Goal: Information Seeking & Learning: Learn about a topic

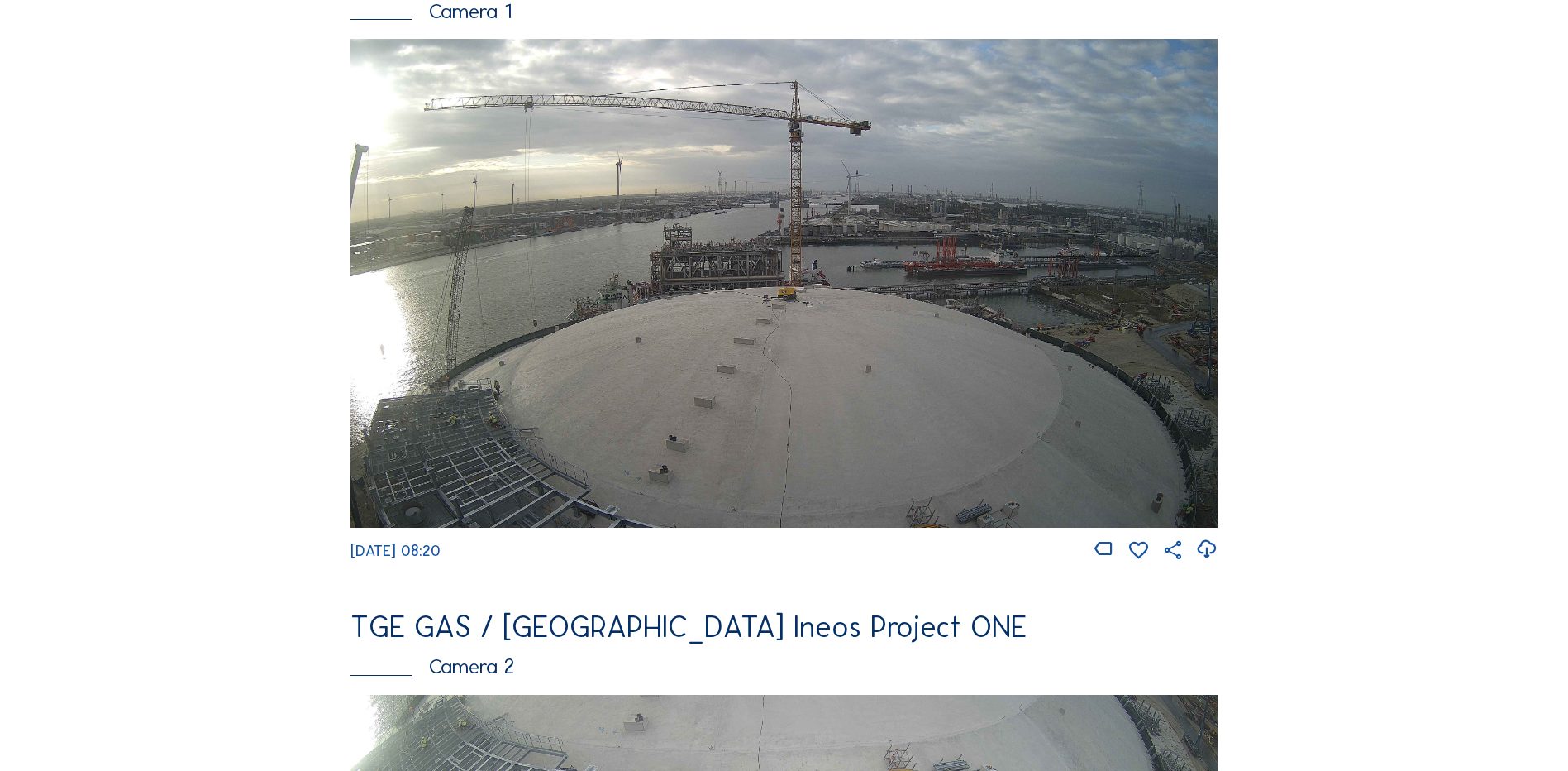
scroll to position [248, 0]
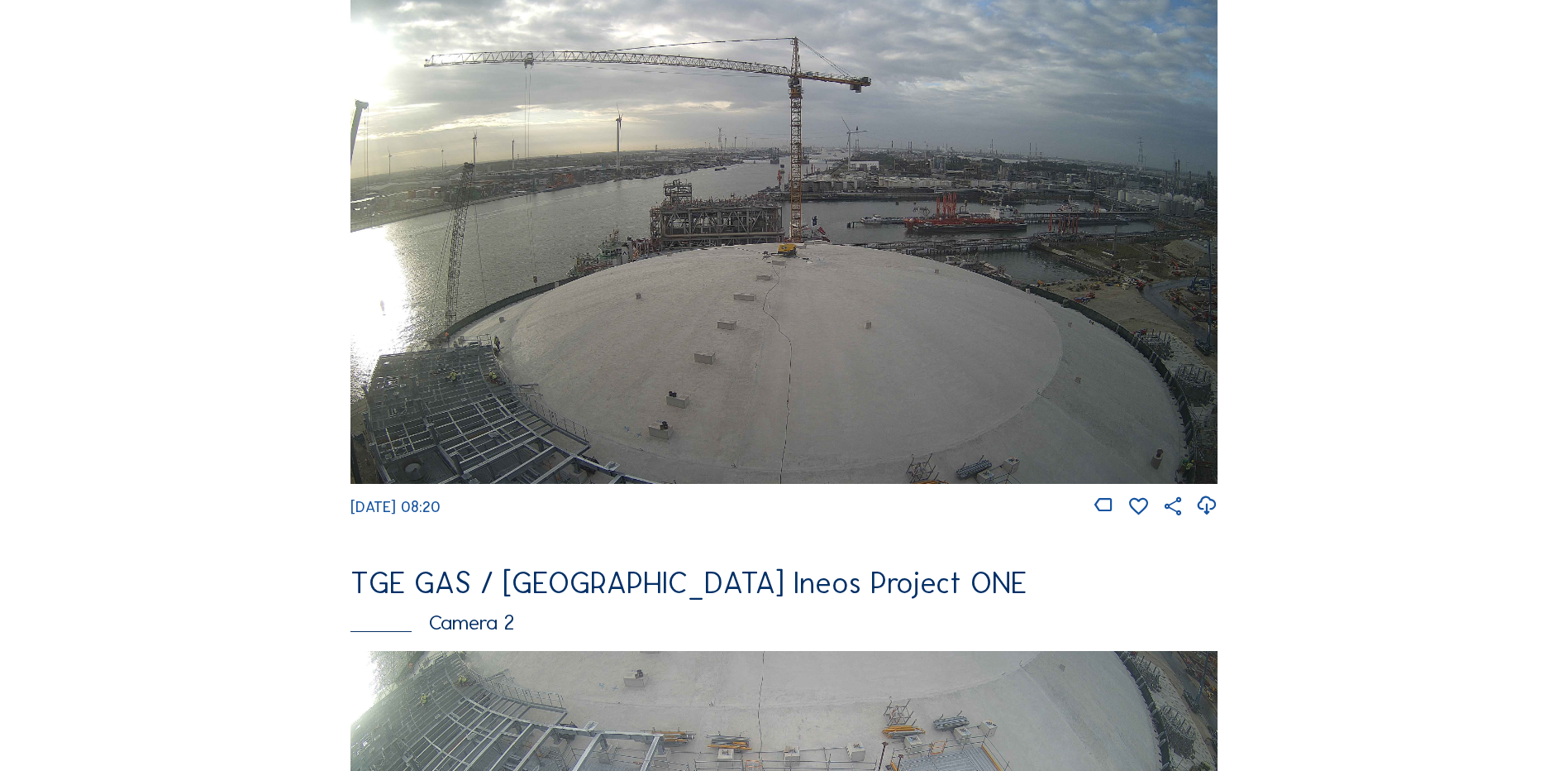
click at [709, 284] on img at bounding box center [784, 238] width 867 height 488
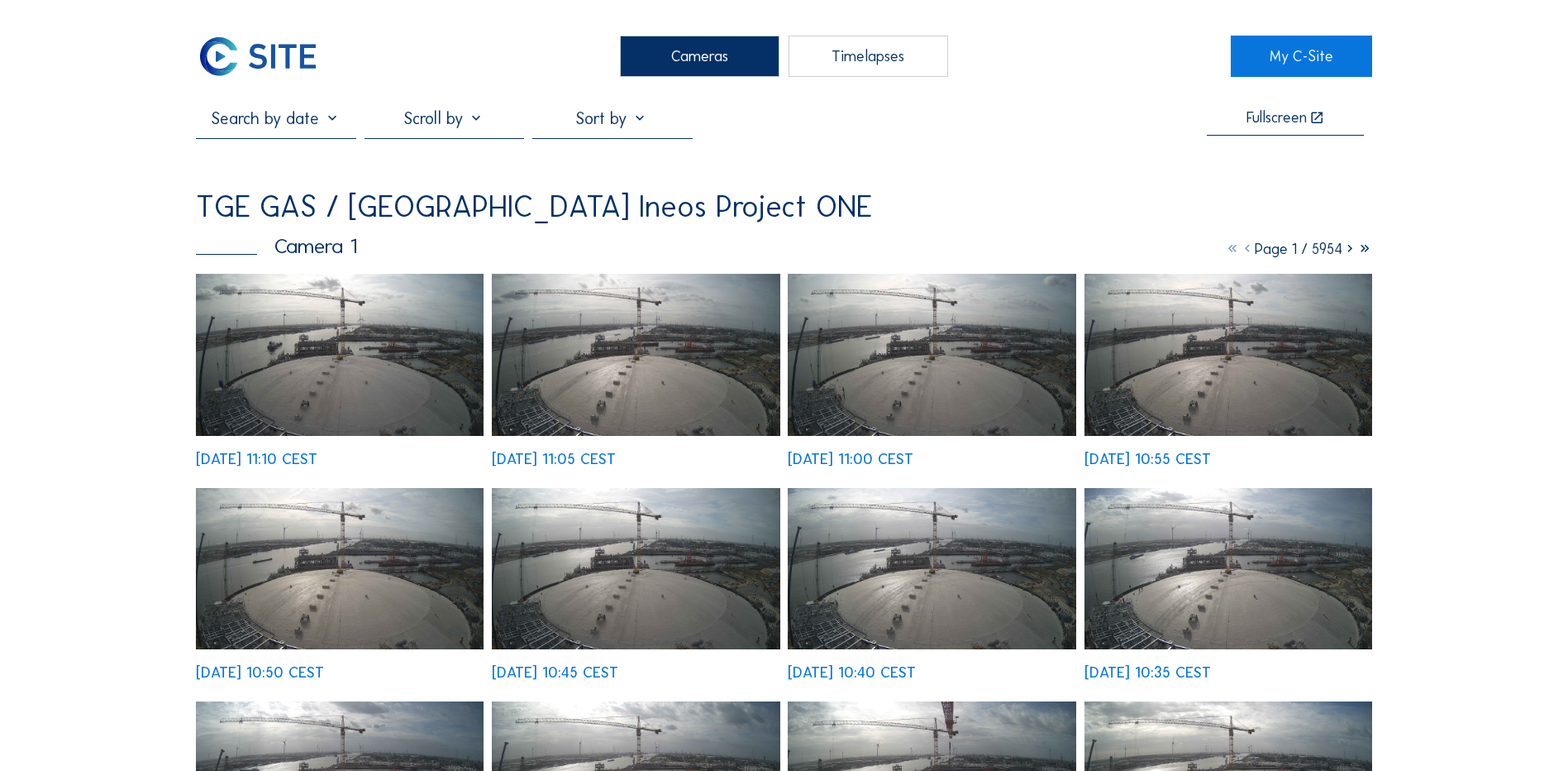
click at [365, 385] on img at bounding box center [339, 355] width 288 height 162
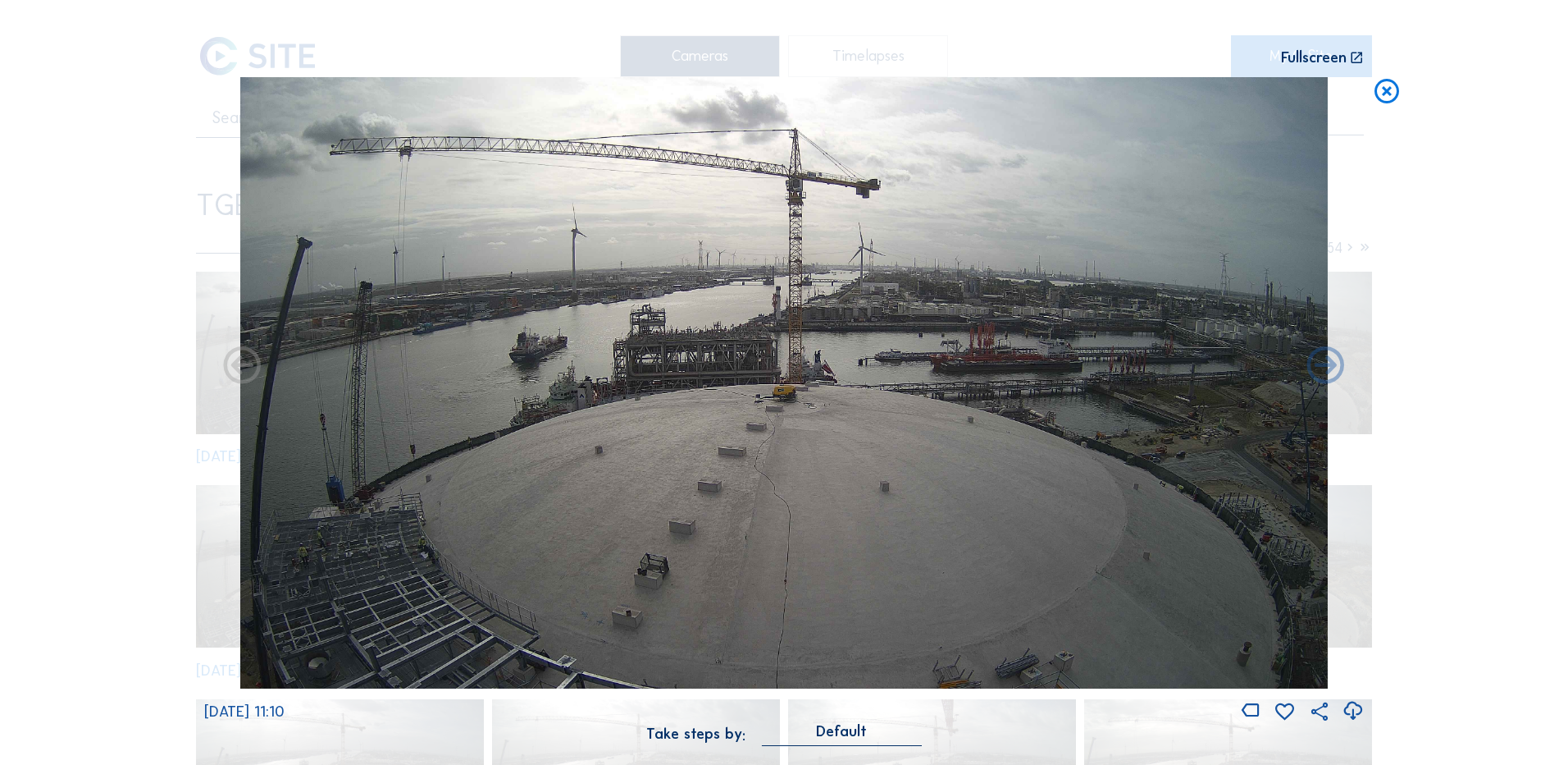
click at [1393, 92] on icon at bounding box center [1387, 92] width 29 height 30
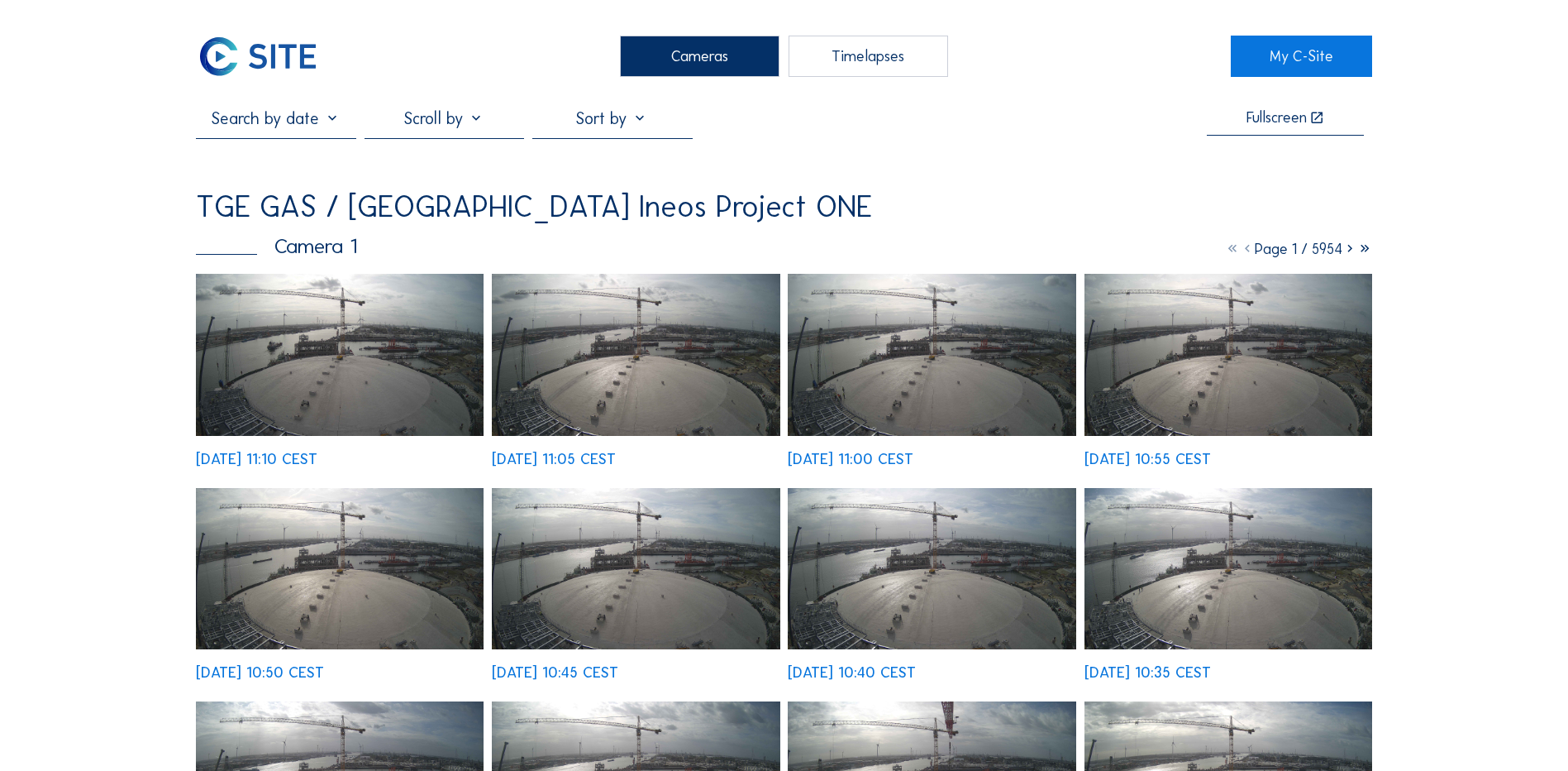
click at [718, 66] on div "Cameras" at bounding box center [699, 57] width 159 height 42
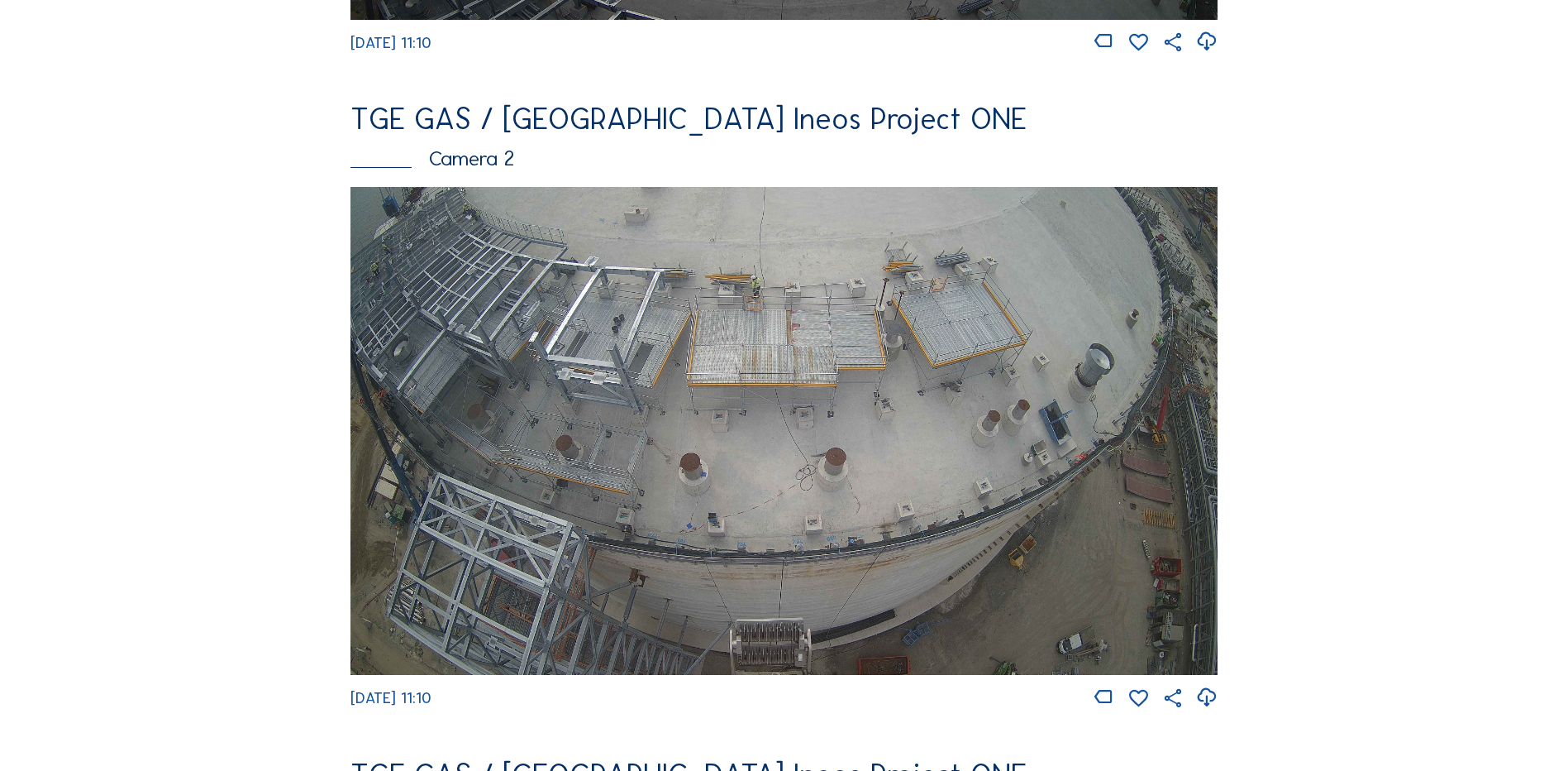
scroll to position [744, 0]
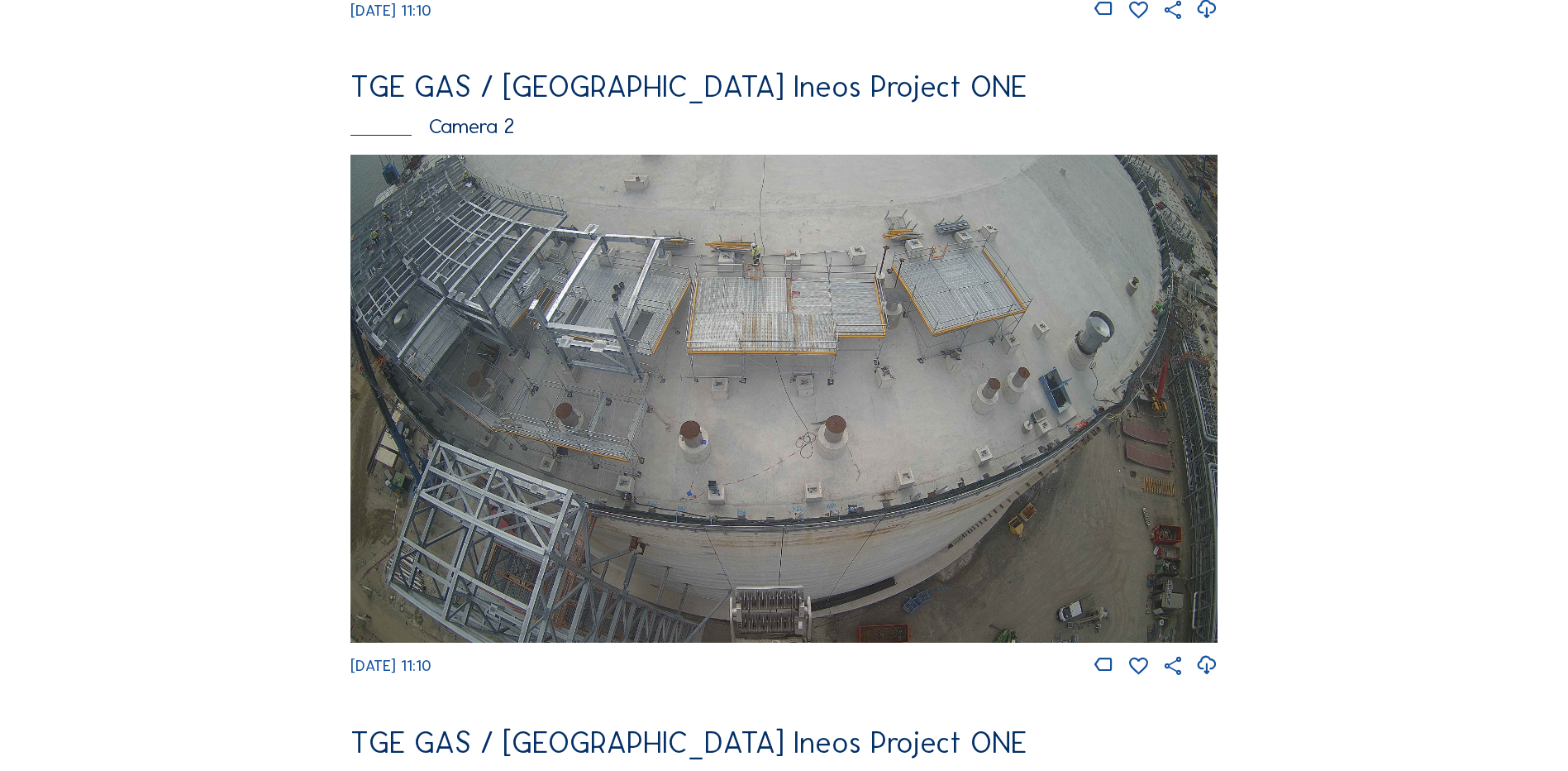
click at [707, 358] on img at bounding box center [784, 399] width 867 height 488
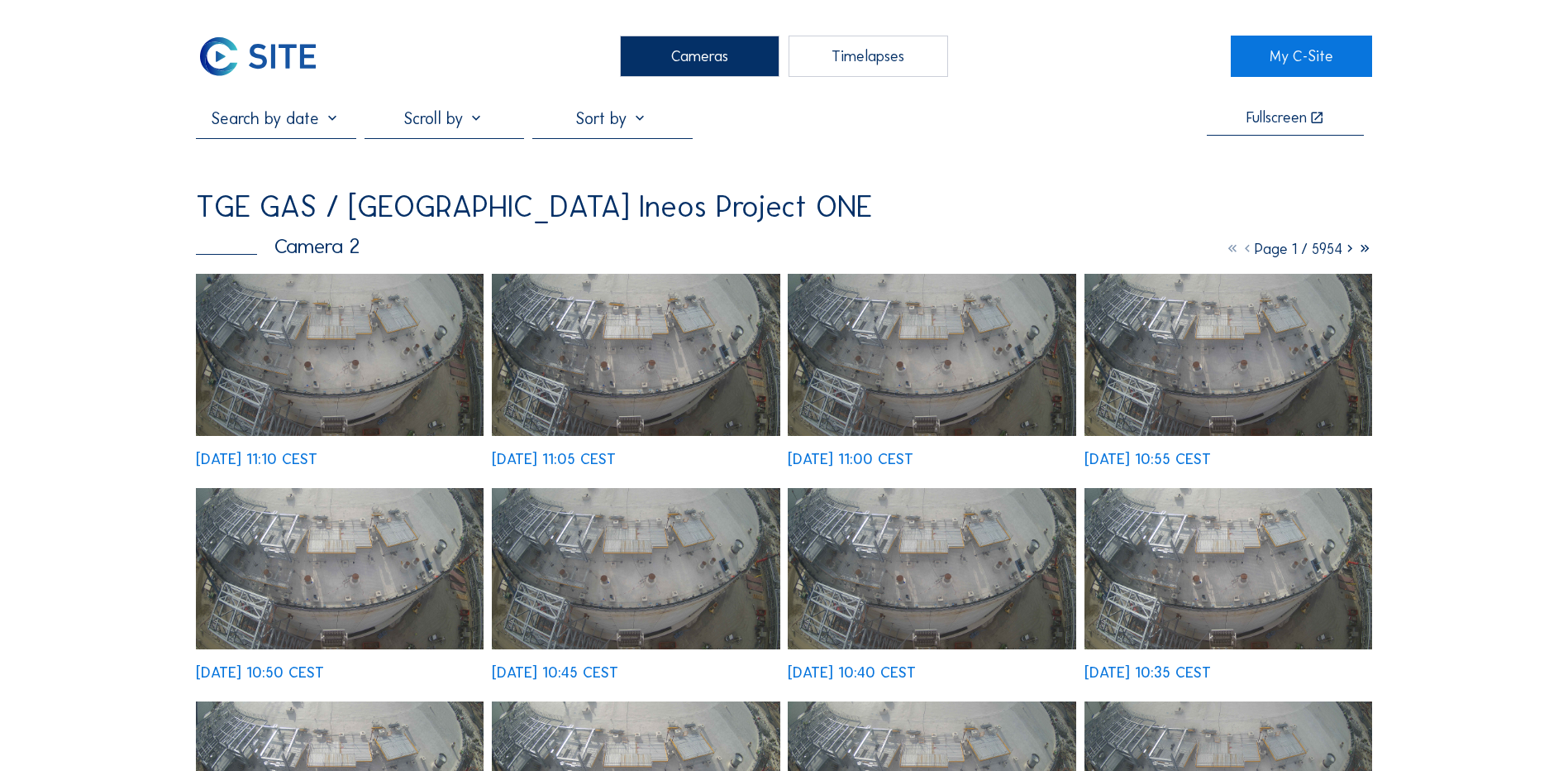
click at [329, 326] on img at bounding box center [339, 355] width 288 height 162
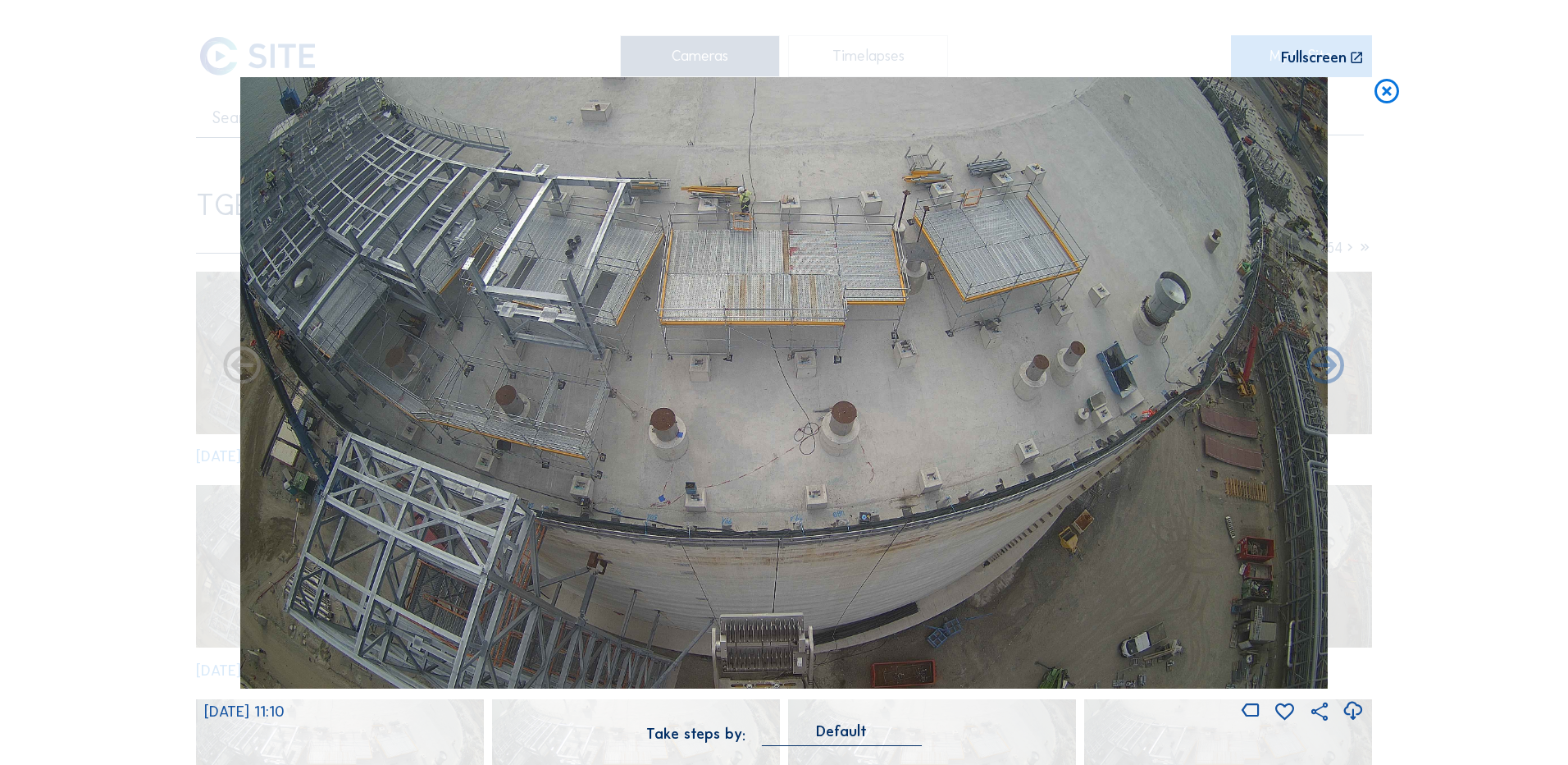
click at [1352, 711] on icon at bounding box center [1353, 711] width 22 height 27
drag, startPoint x: 58, startPoint y: 416, endPoint x: 355, endPoint y: 357, distance: 302.8
click at [58, 416] on div "Scroll to travel through time | Press 'Alt' Button + Scroll to Zoom | Click and…" at bounding box center [784, 382] width 1568 height 765
click at [1393, 96] on icon at bounding box center [1387, 92] width 29 height 30
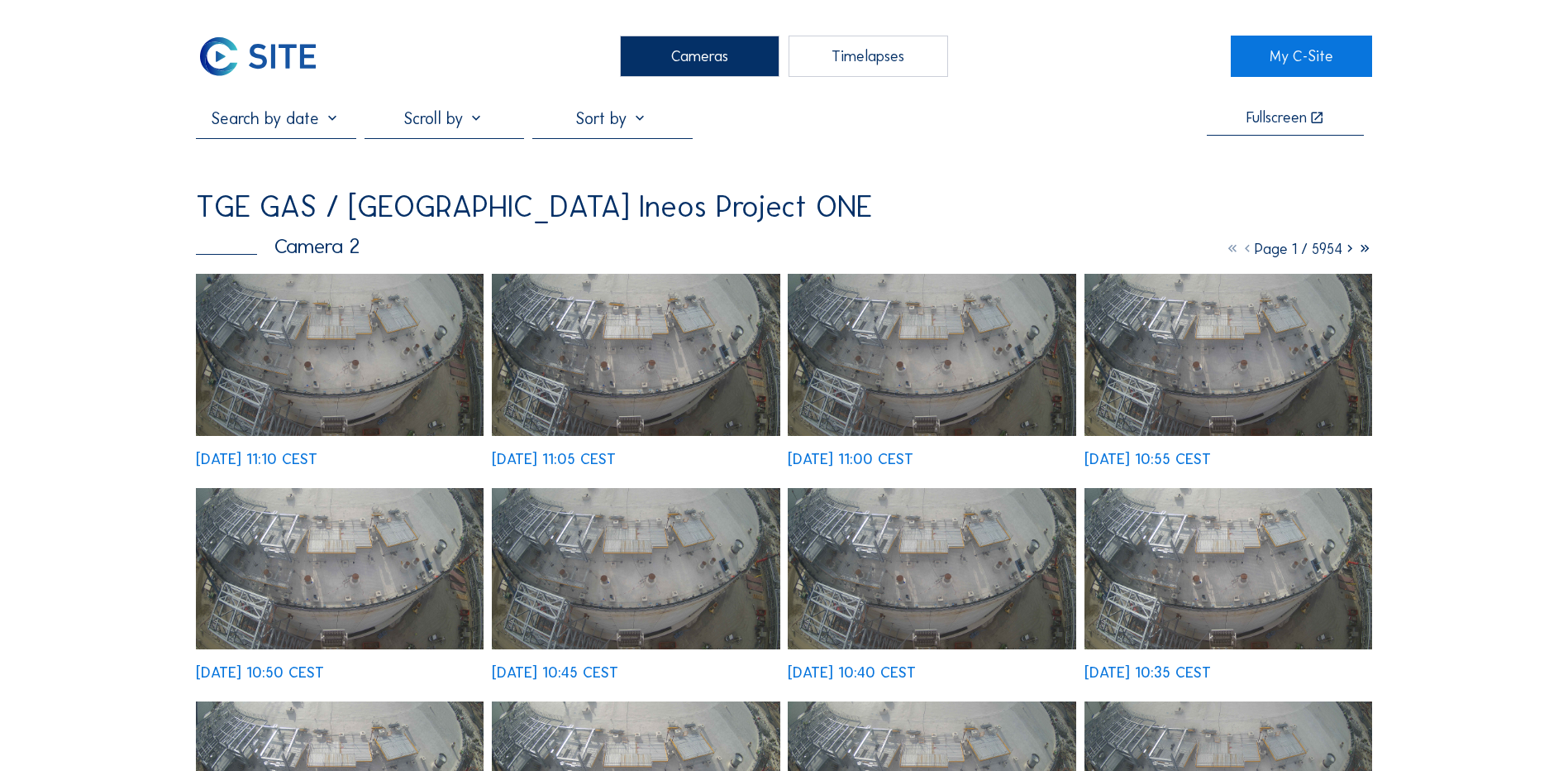
click at [684, 62] on div "Cameras" at bounding box center [699, 57] width 159 height 42
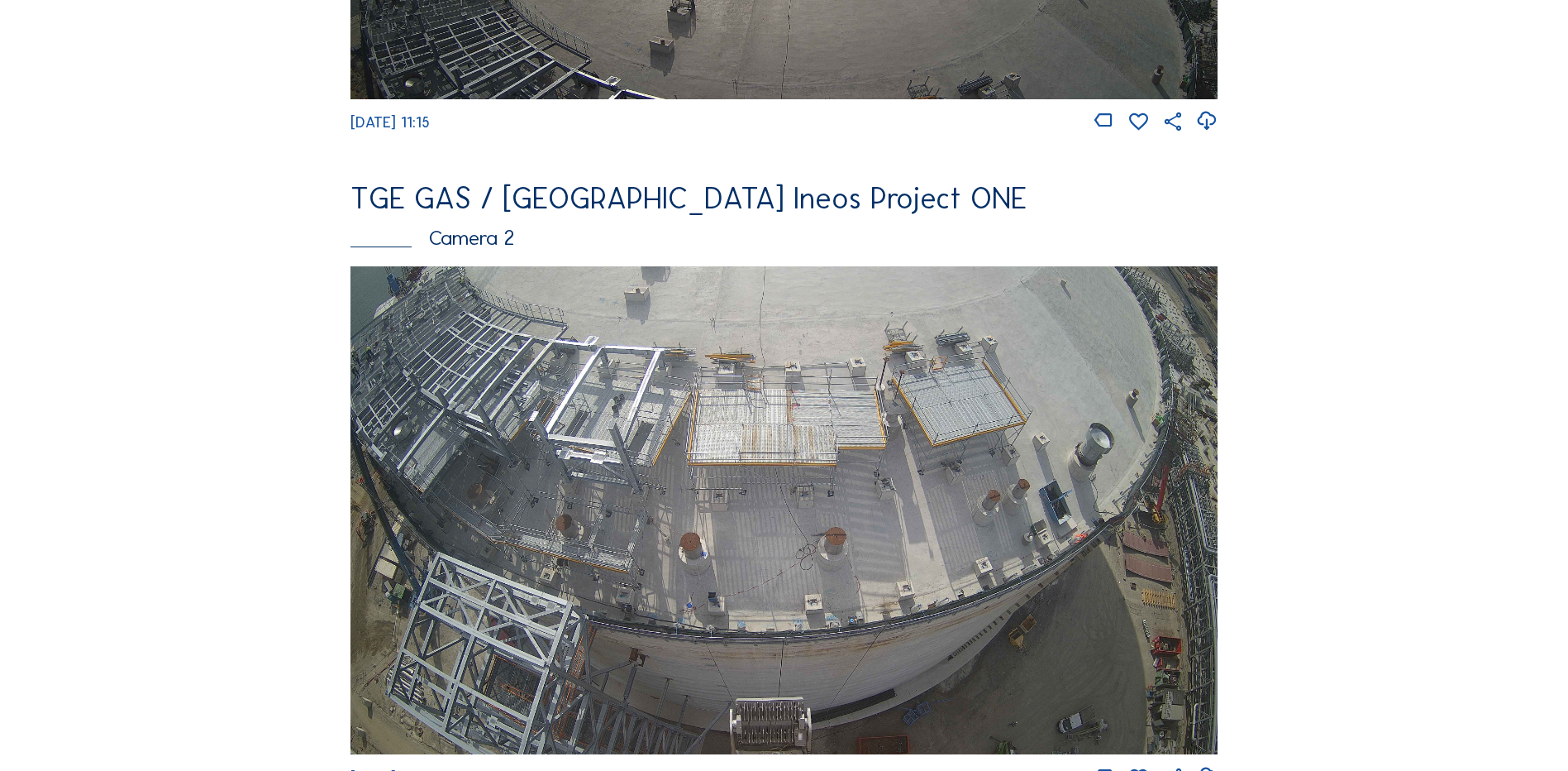
scroll to position [661, 0]
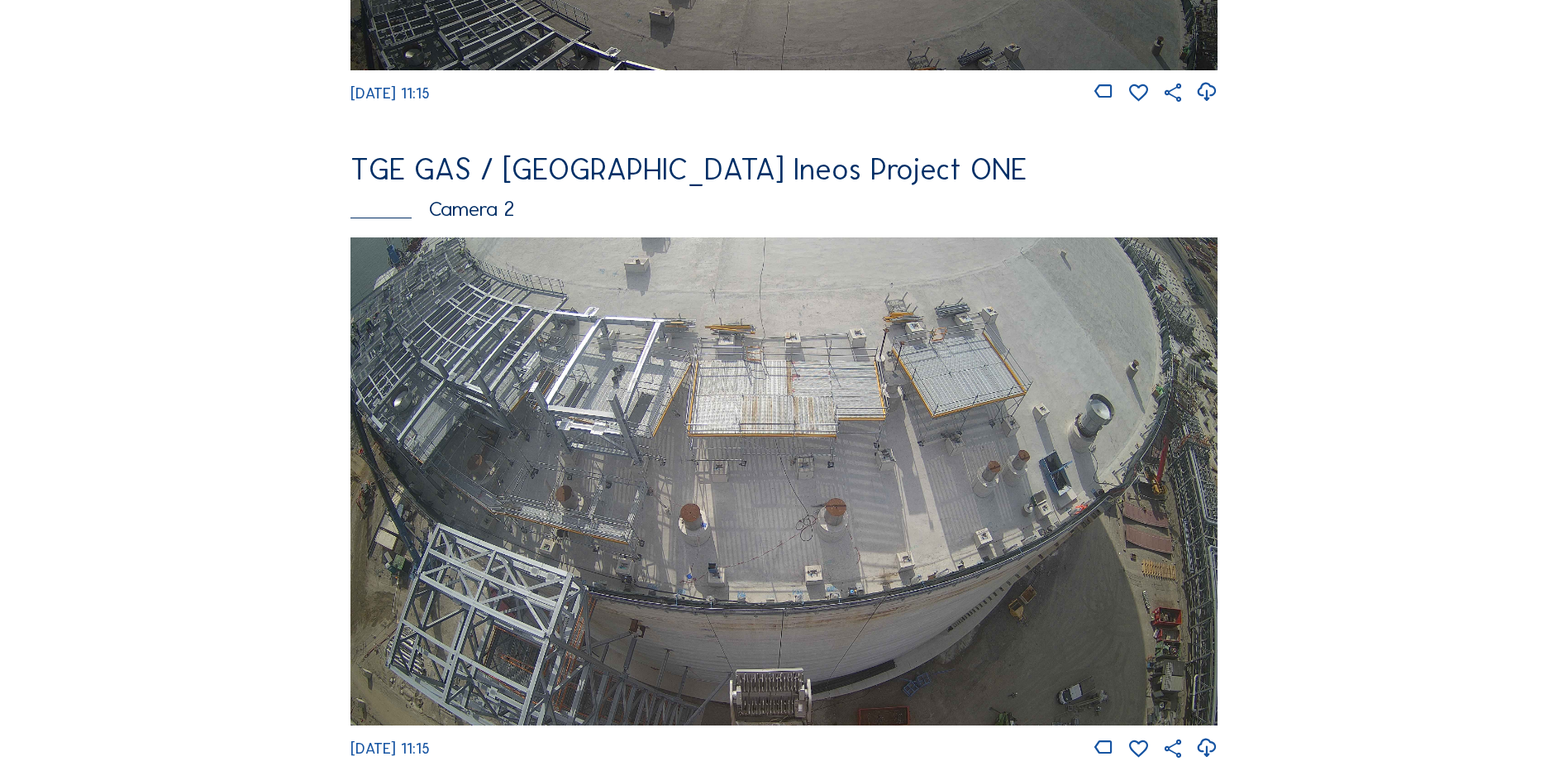
click at [566, 341] on img at bounding box center [784, 481] width 867 height 488
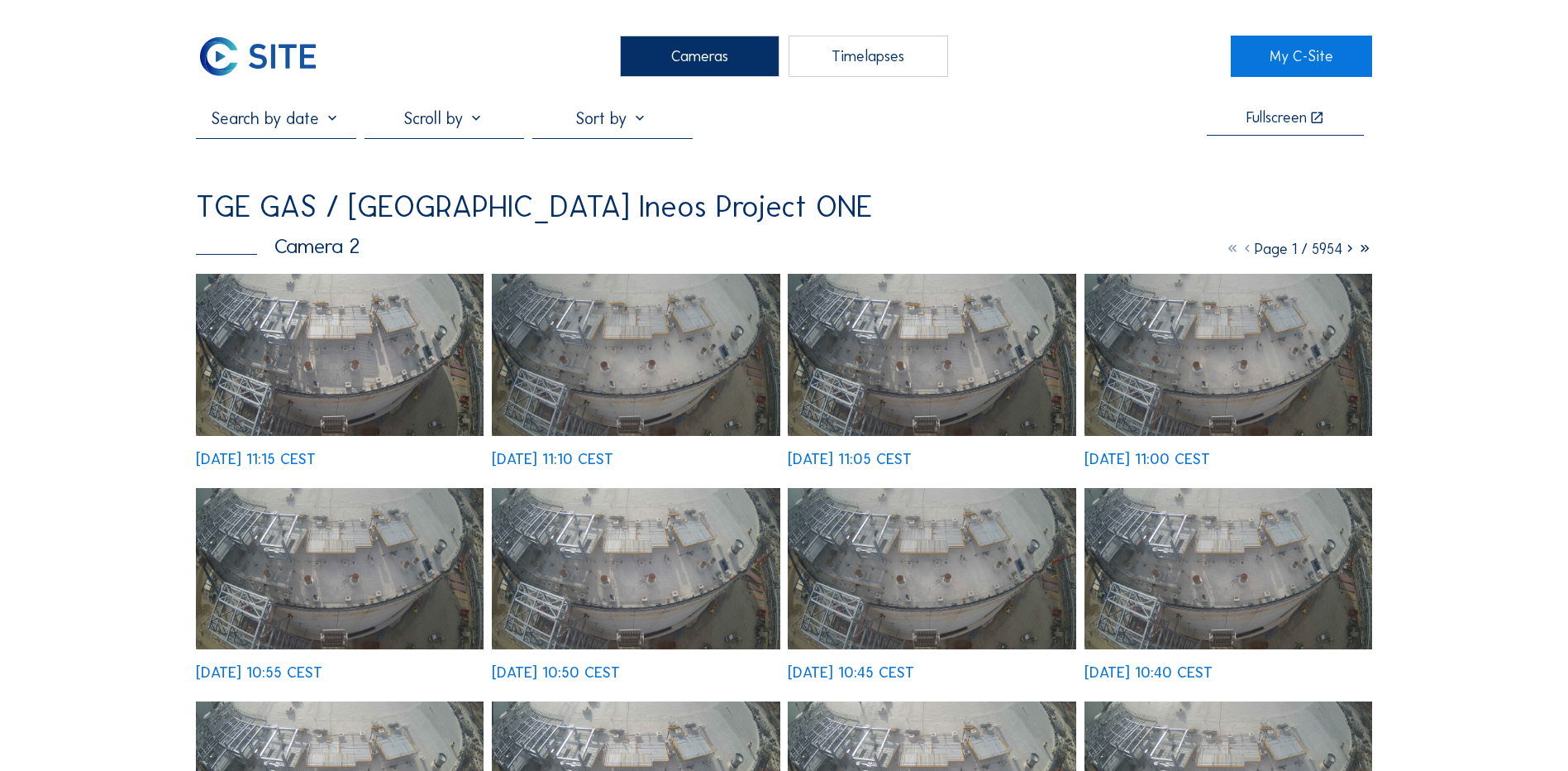
click at [345, 355] on img at bounding box center [339, 355] width 288 height 162
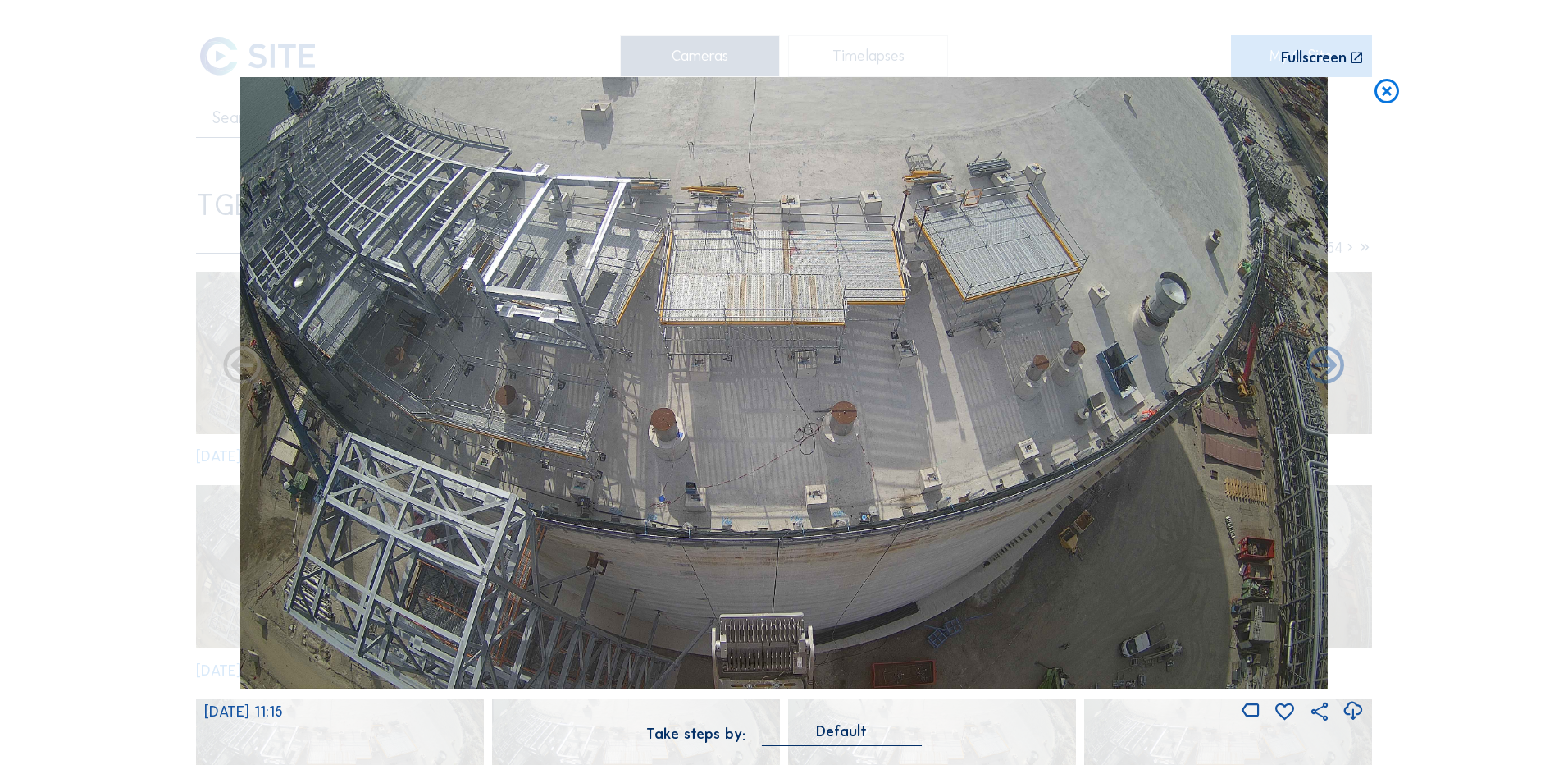
click at [1354, 712] on icon at bounding box center [1353, 711] width 22 height 27
click at [1474, 518] on div "Scroll to travel through time | Press 'Alt' Button + Scroll to Zoom | Click and…" at bounding box center [784, 382] width 1568 height 765
click at [1387, 91] on icon at bounding box center [1387, 92] width 29 height 30
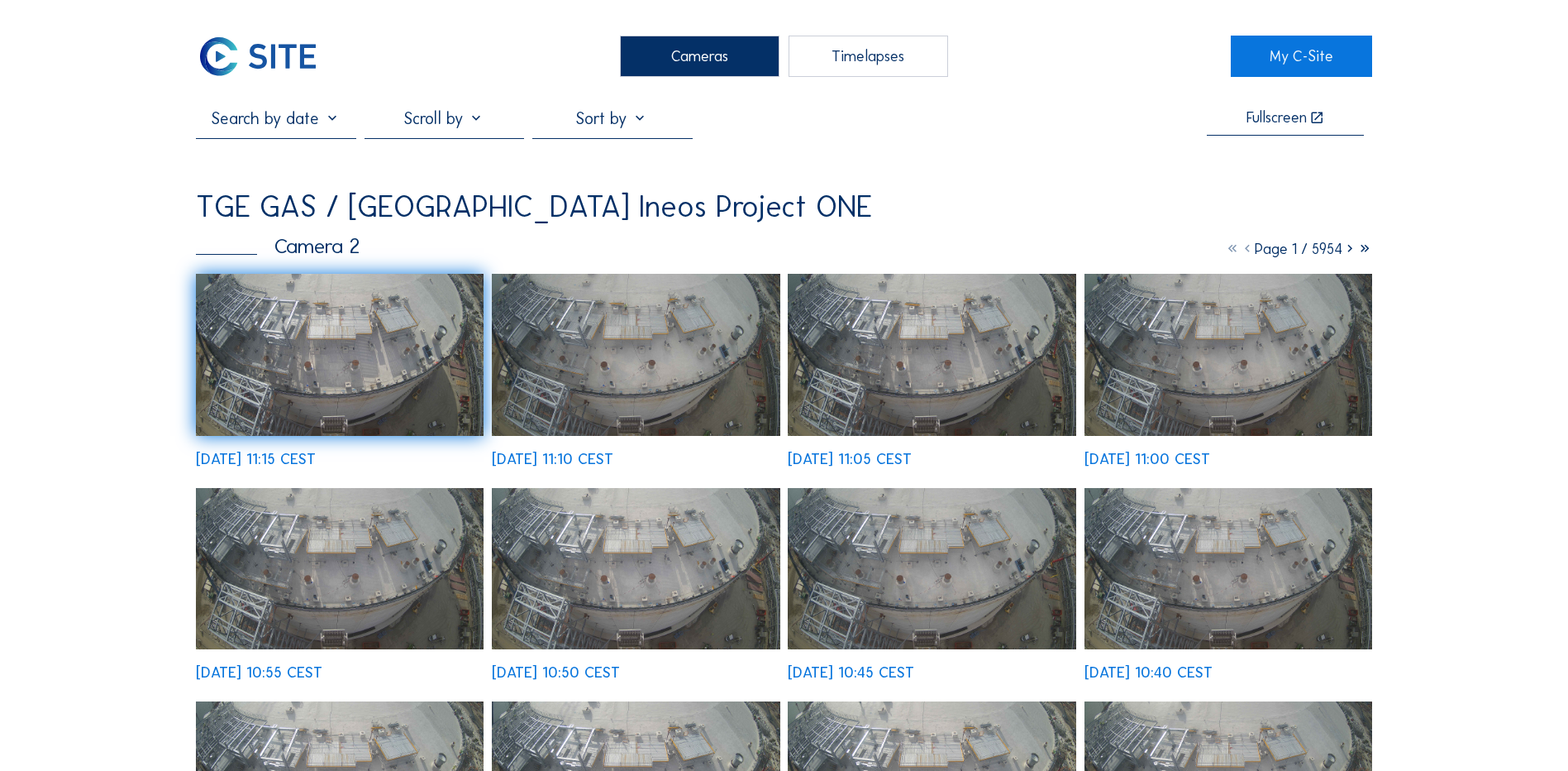
click at [693, 60] on div "Cameras" at bounding box center [699, 57] width 159 height 42
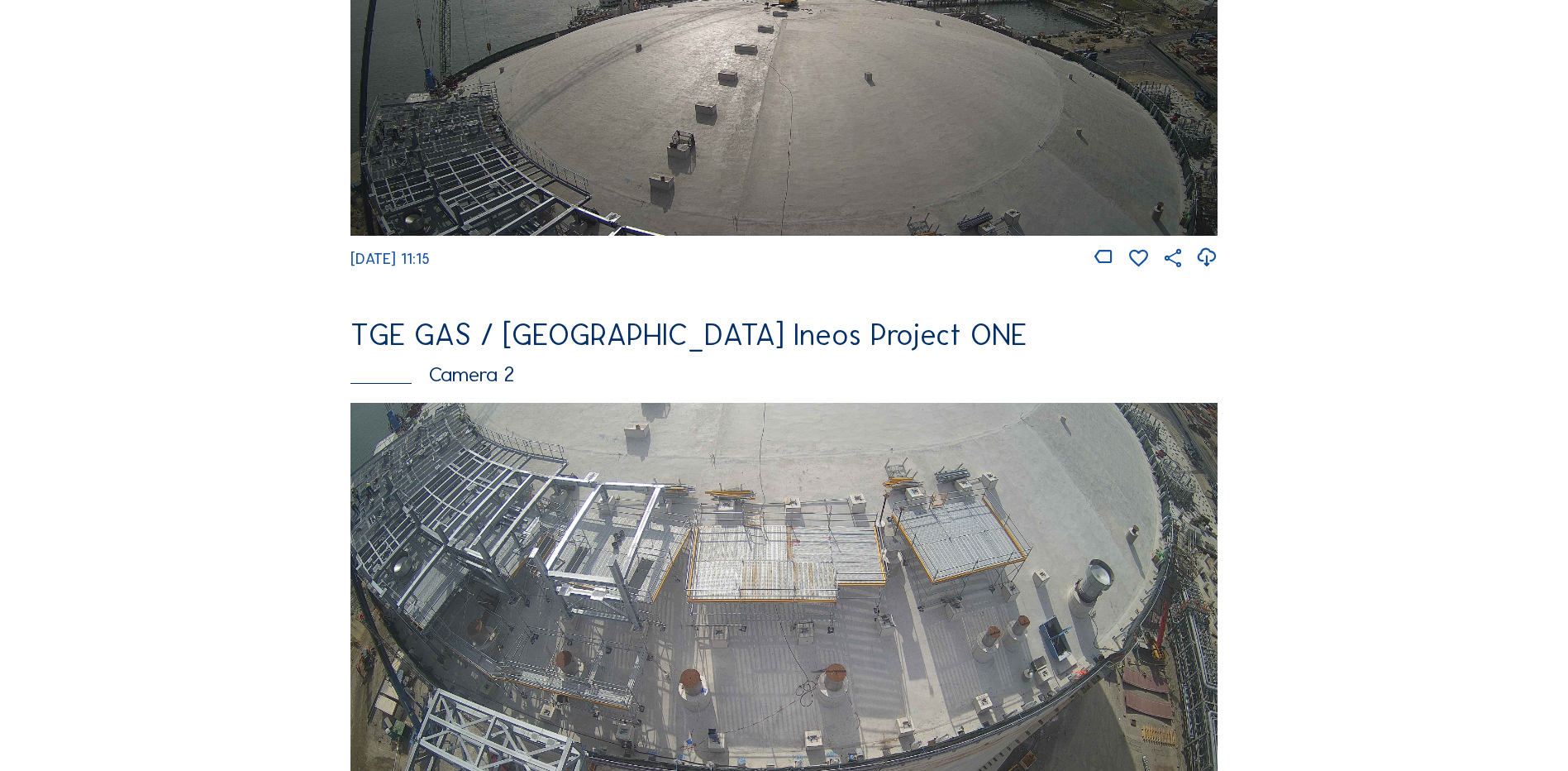
scroll to position [331, 0]
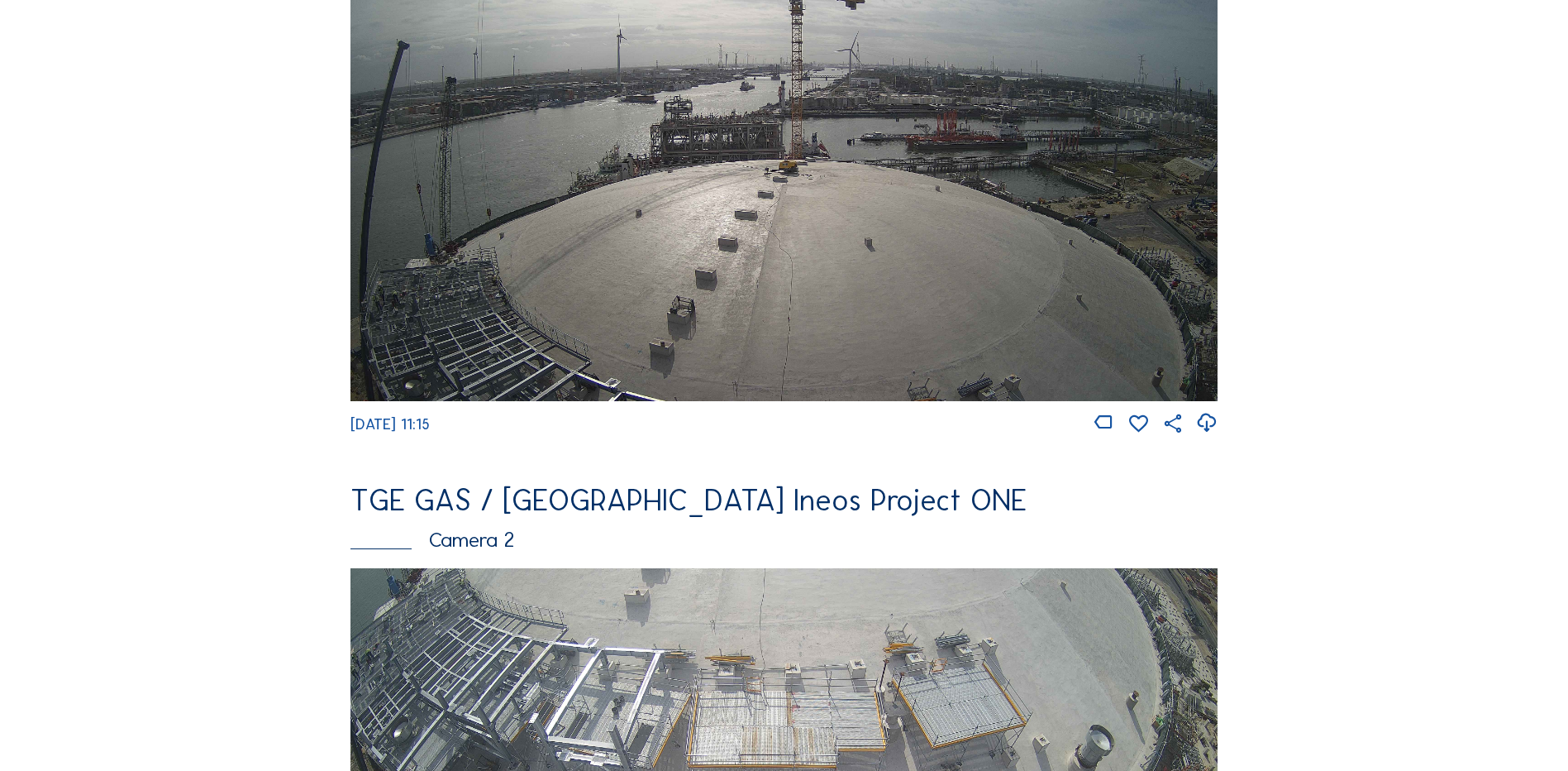
click at [649, 241] on img at bounding box center [784, 156] width 867 height 488
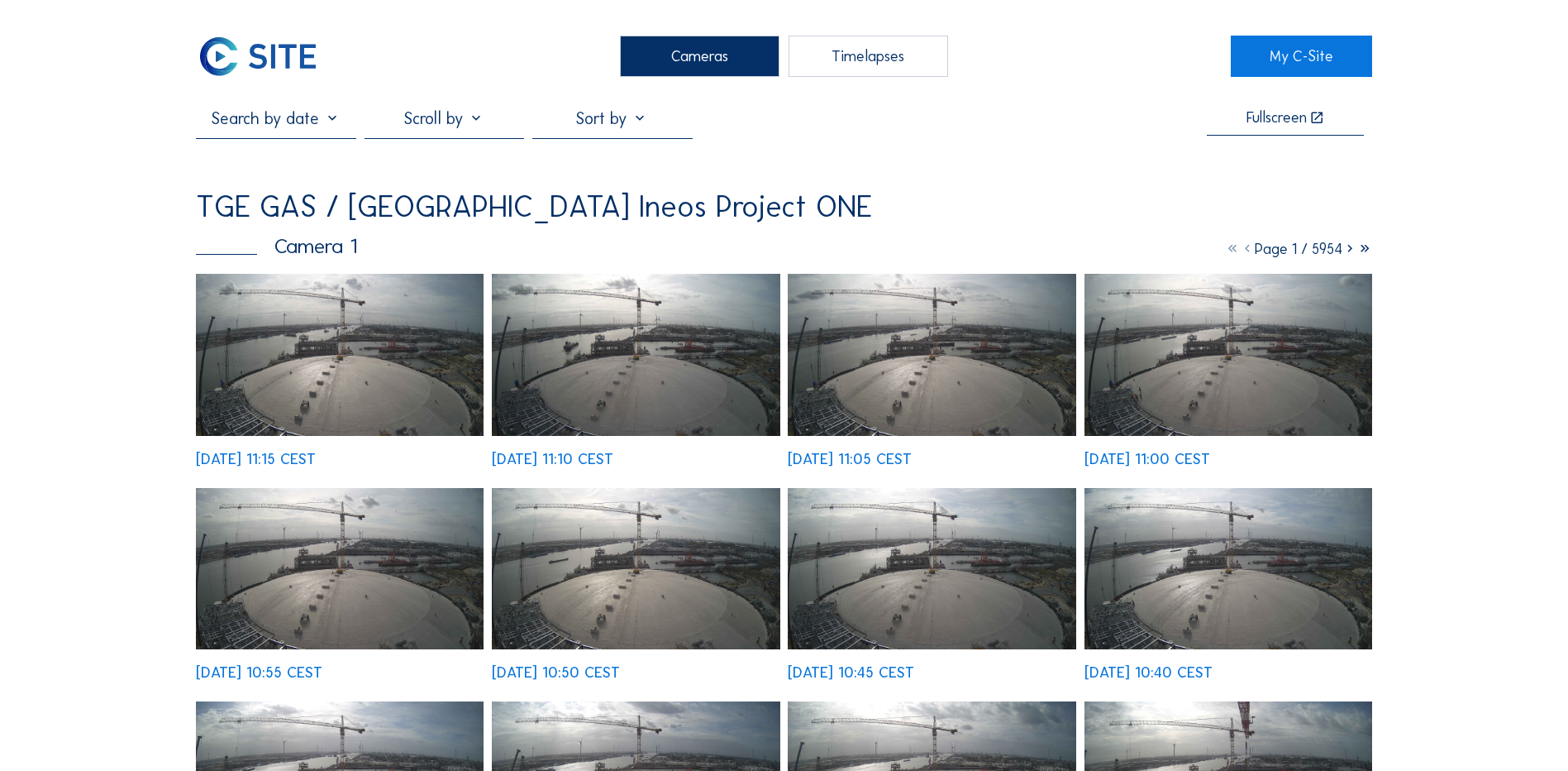
click at [677, 66] on div "Cameras" at bounding box center [699, 57] width 159 height 42
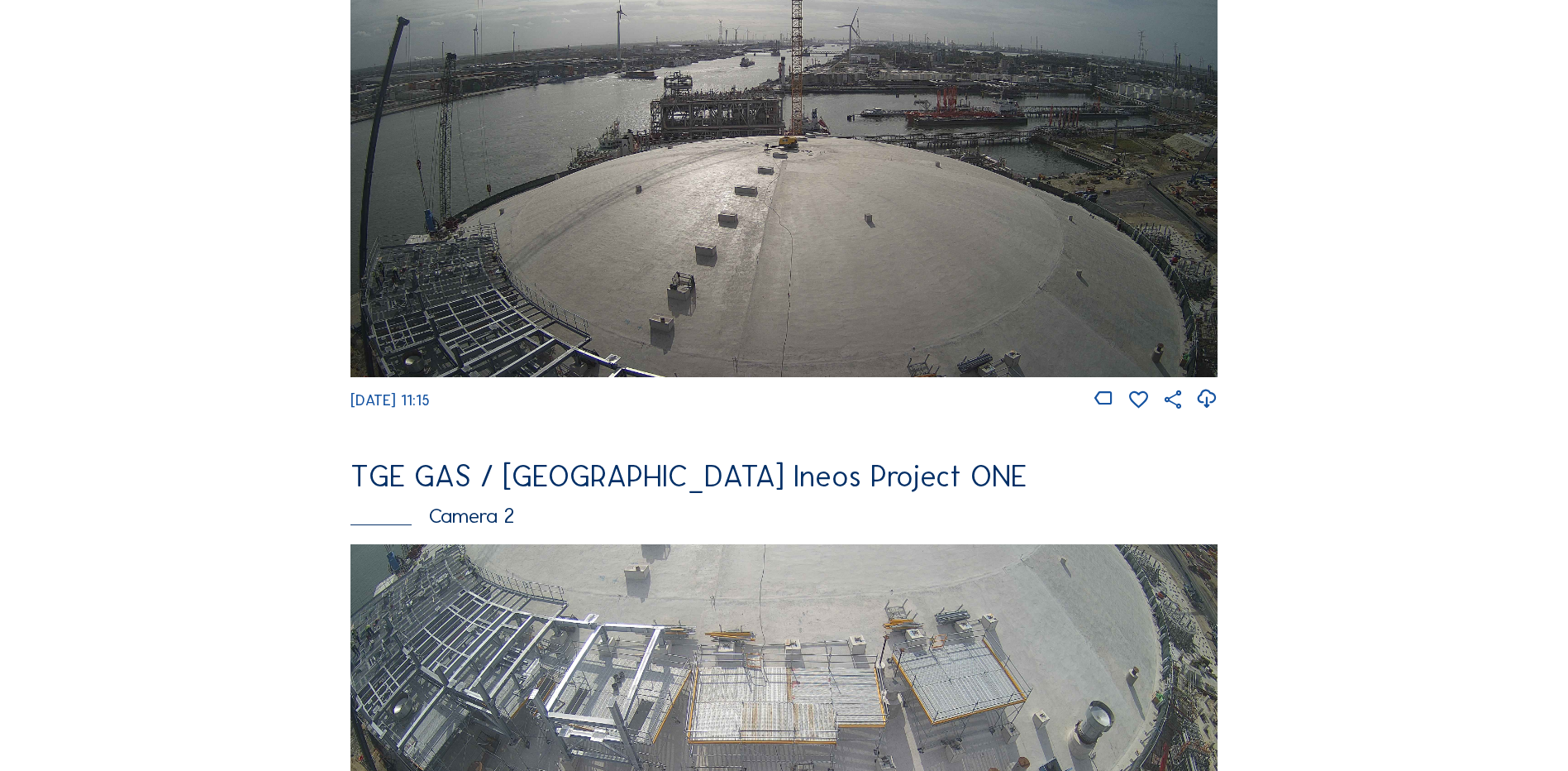
scroll to position [579, 0]
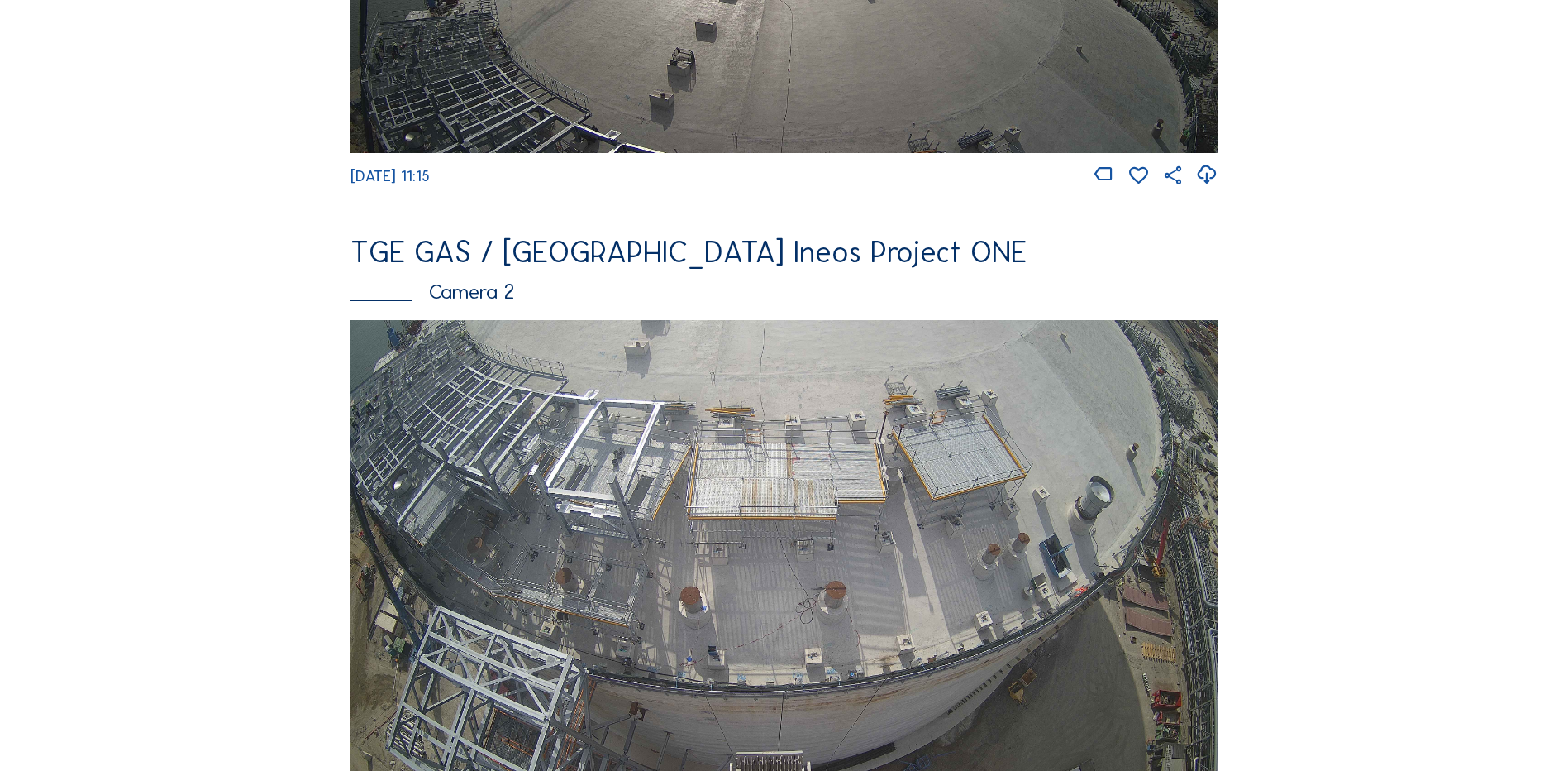
click at [624, 489] on img at bounding box center [784, 564] width 867 height 488
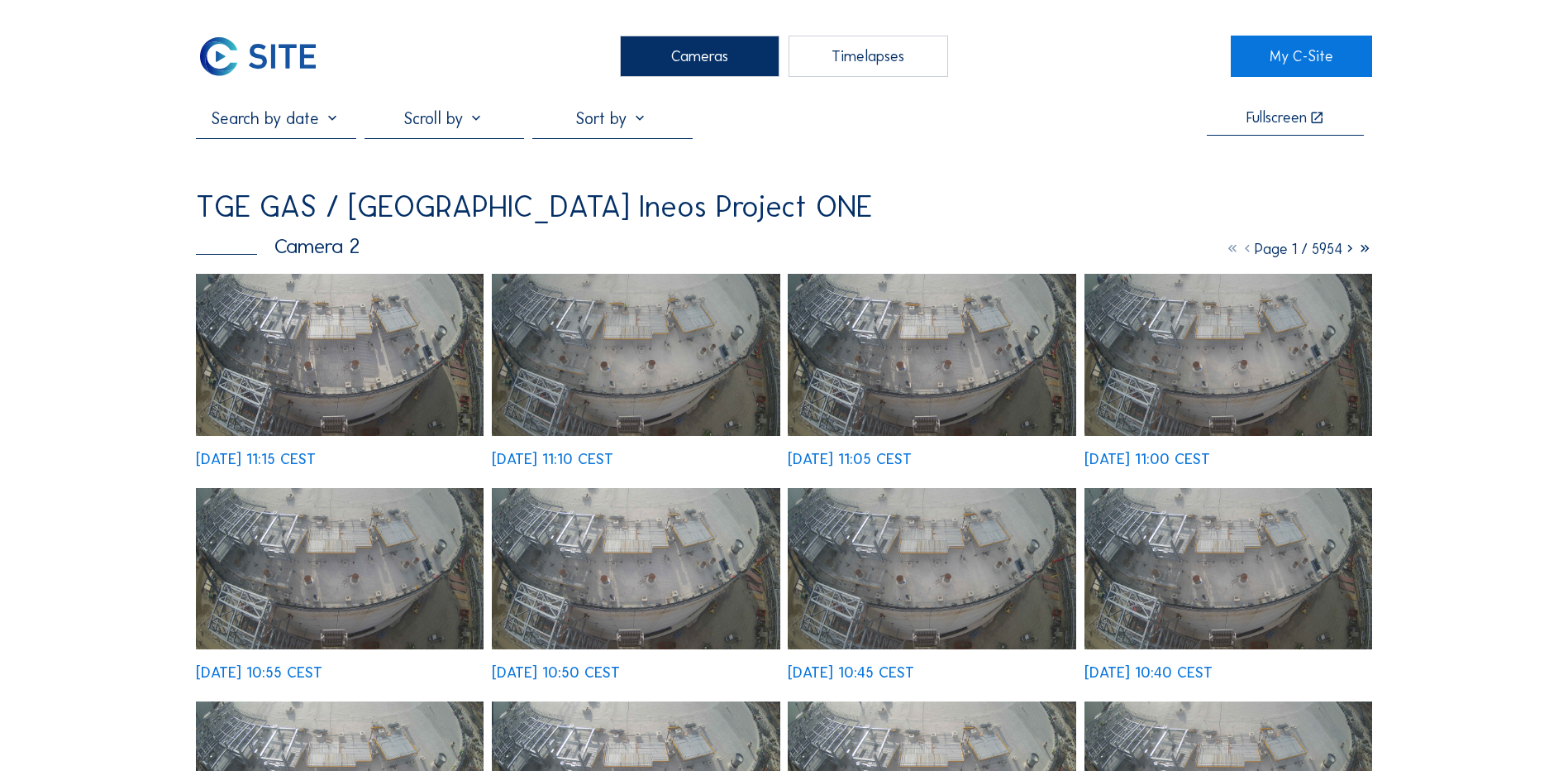
click at [390, 363] on img at bounding box center [339, 355] width 288 height 162
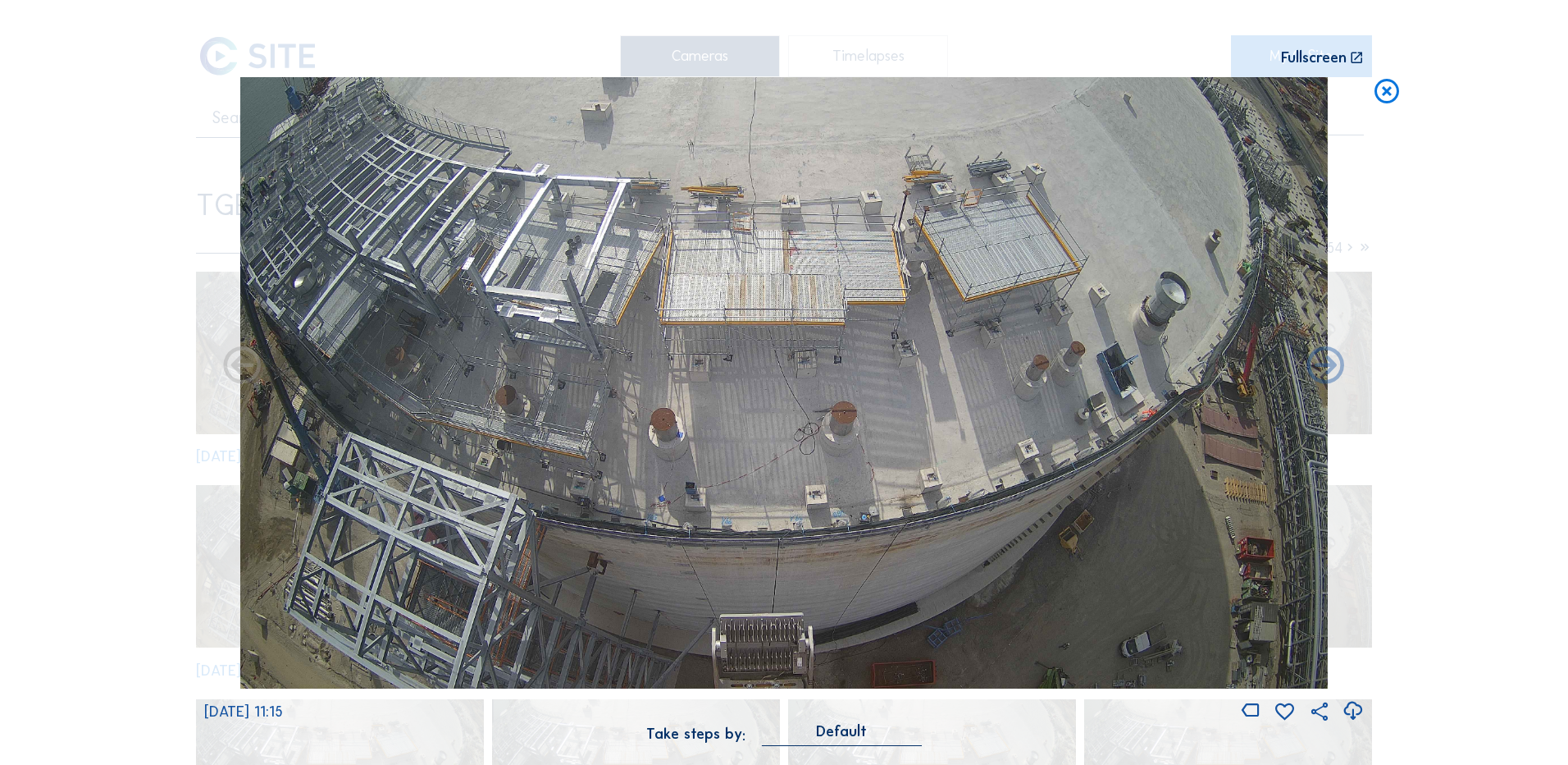
click at [1355, 715] on icon at bounding box center [1353, 711] width 22 height 27
click at [156, 471] on div "Scroll to travel through time | Press 'Alt' Button + Scroll to Zoom | Click and…" at bounding box center [784, 382] width 1568 height 765
click at [1385, 93] on icon at bounding box center [1387, 92] width 29 height 30
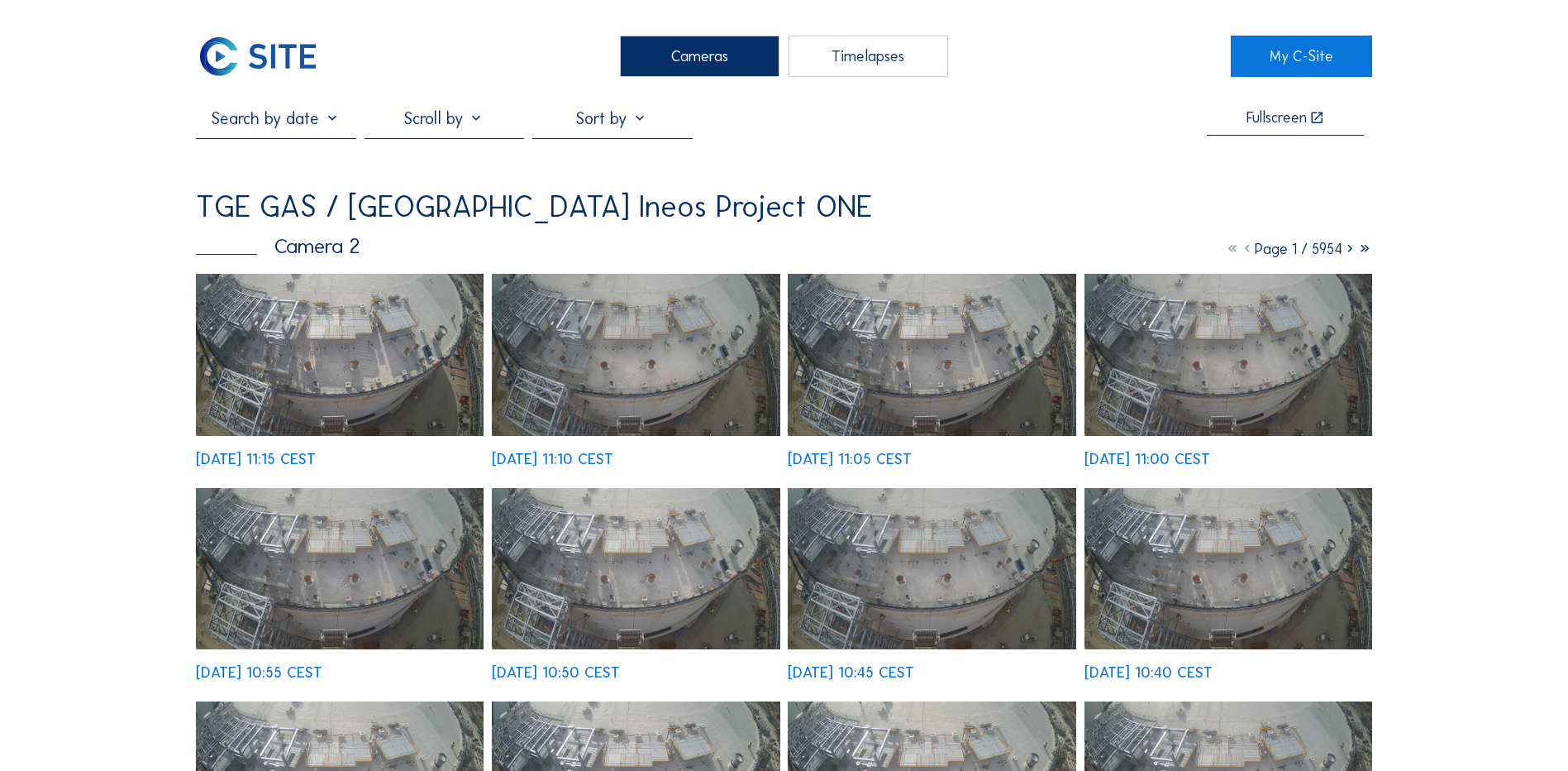
click at [685, 63] on div "Cameras" at bounding box center [699, 57] width 159 height 42
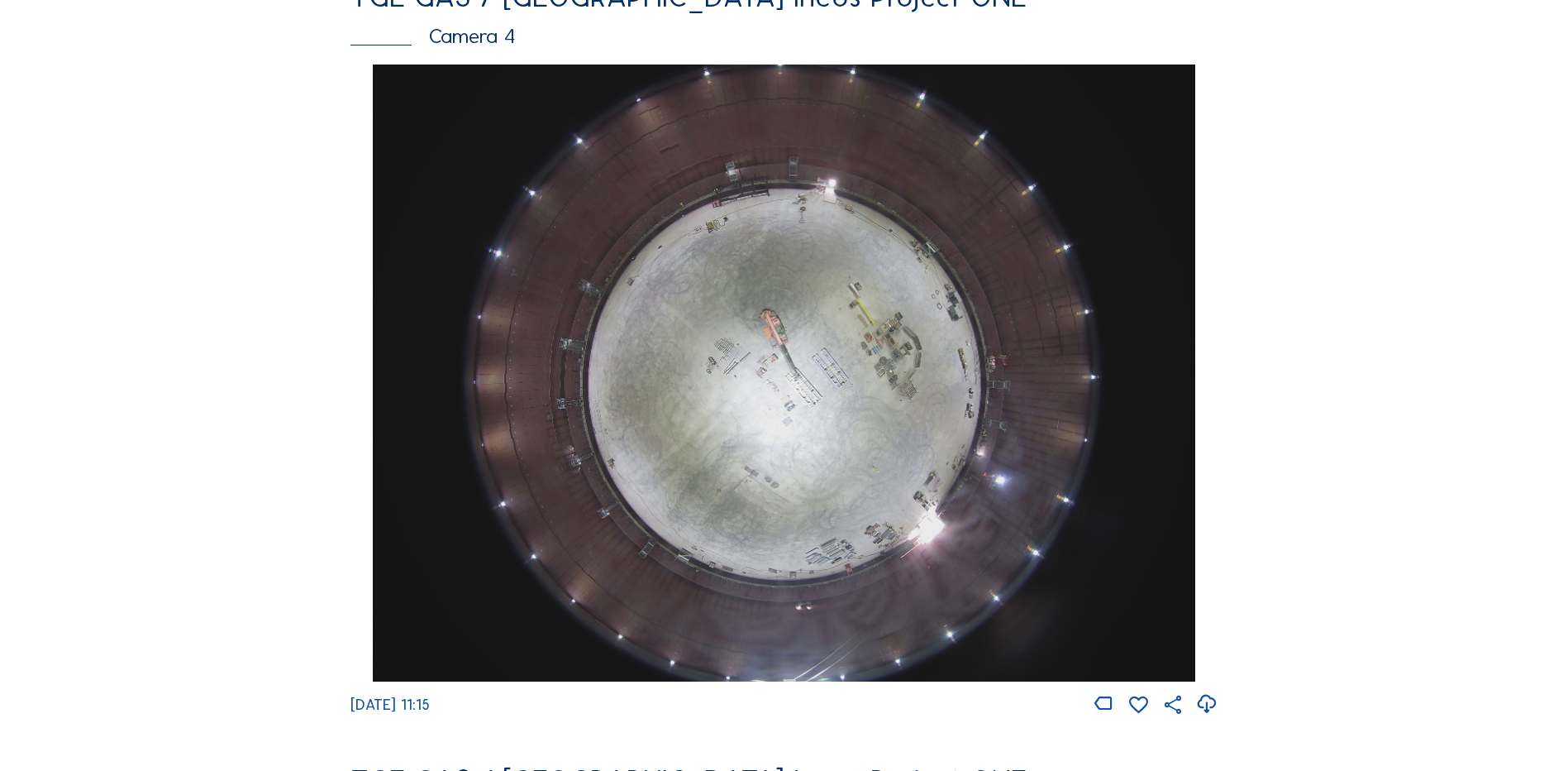
scroll to position [1488, 0]
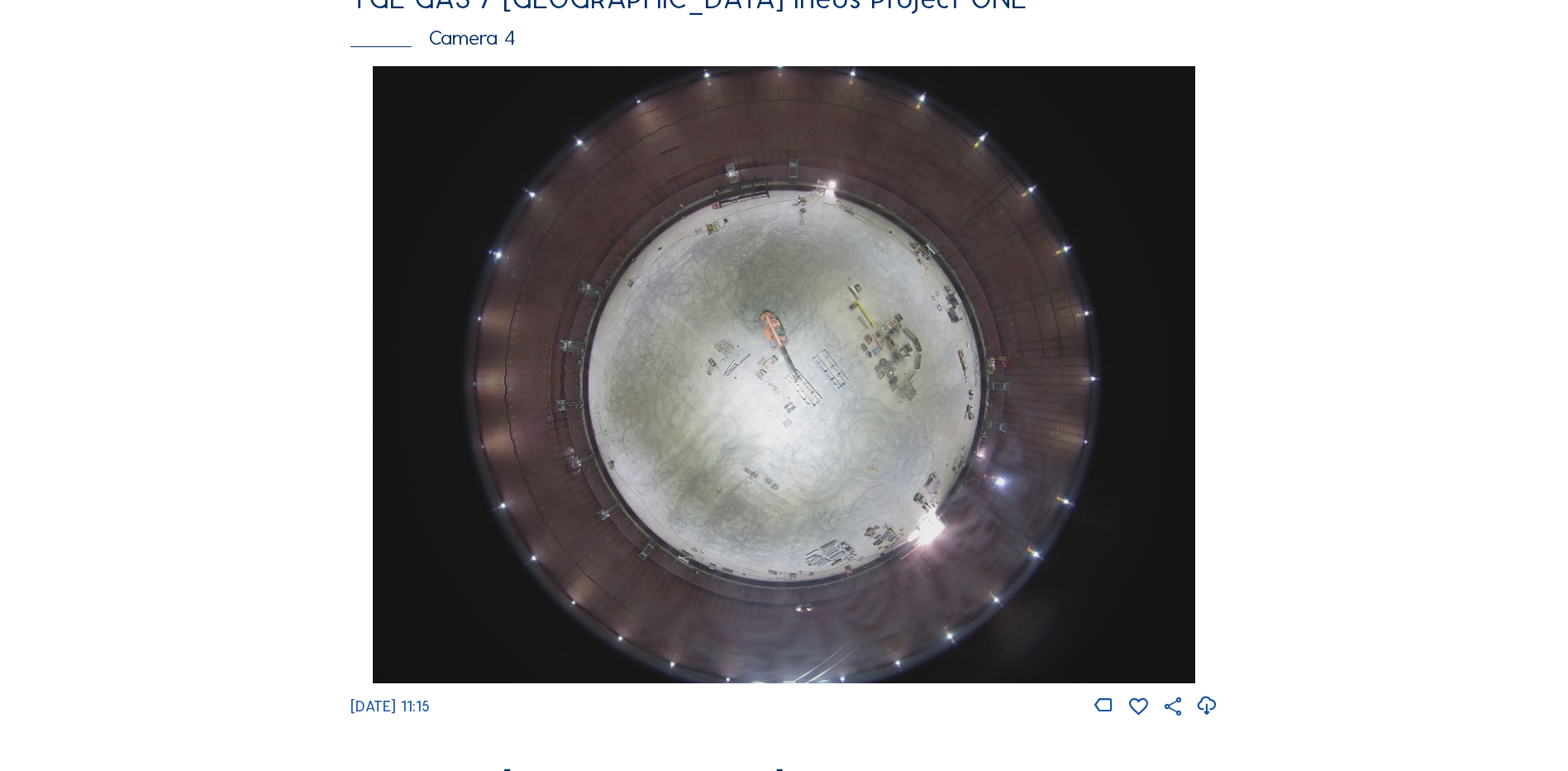
click at [846, 301] on img at bounding box center [784, 374] width 822 height 617
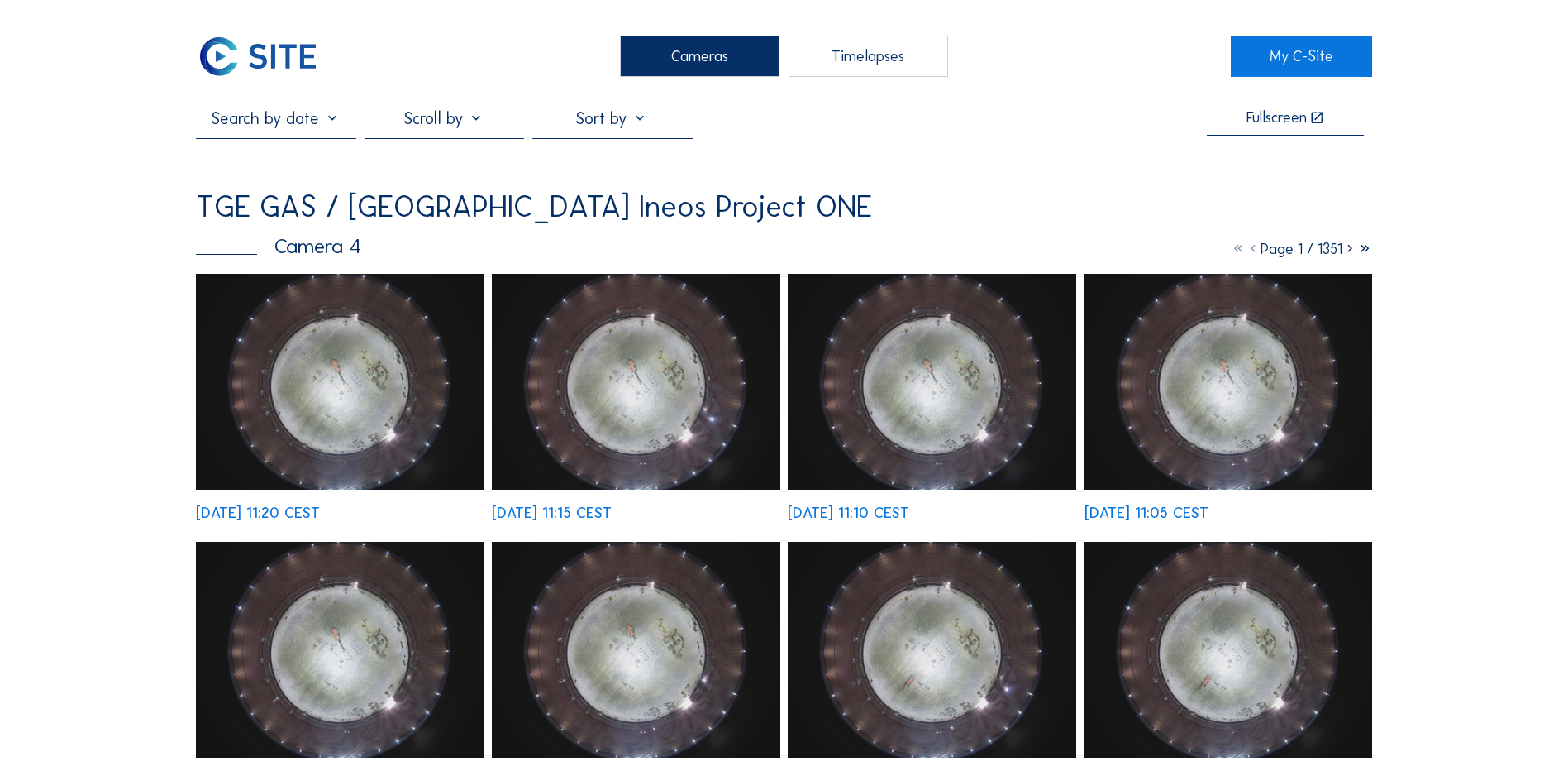
click at [355, 386] on img at bounding box center [339, 382] width 288 height 216
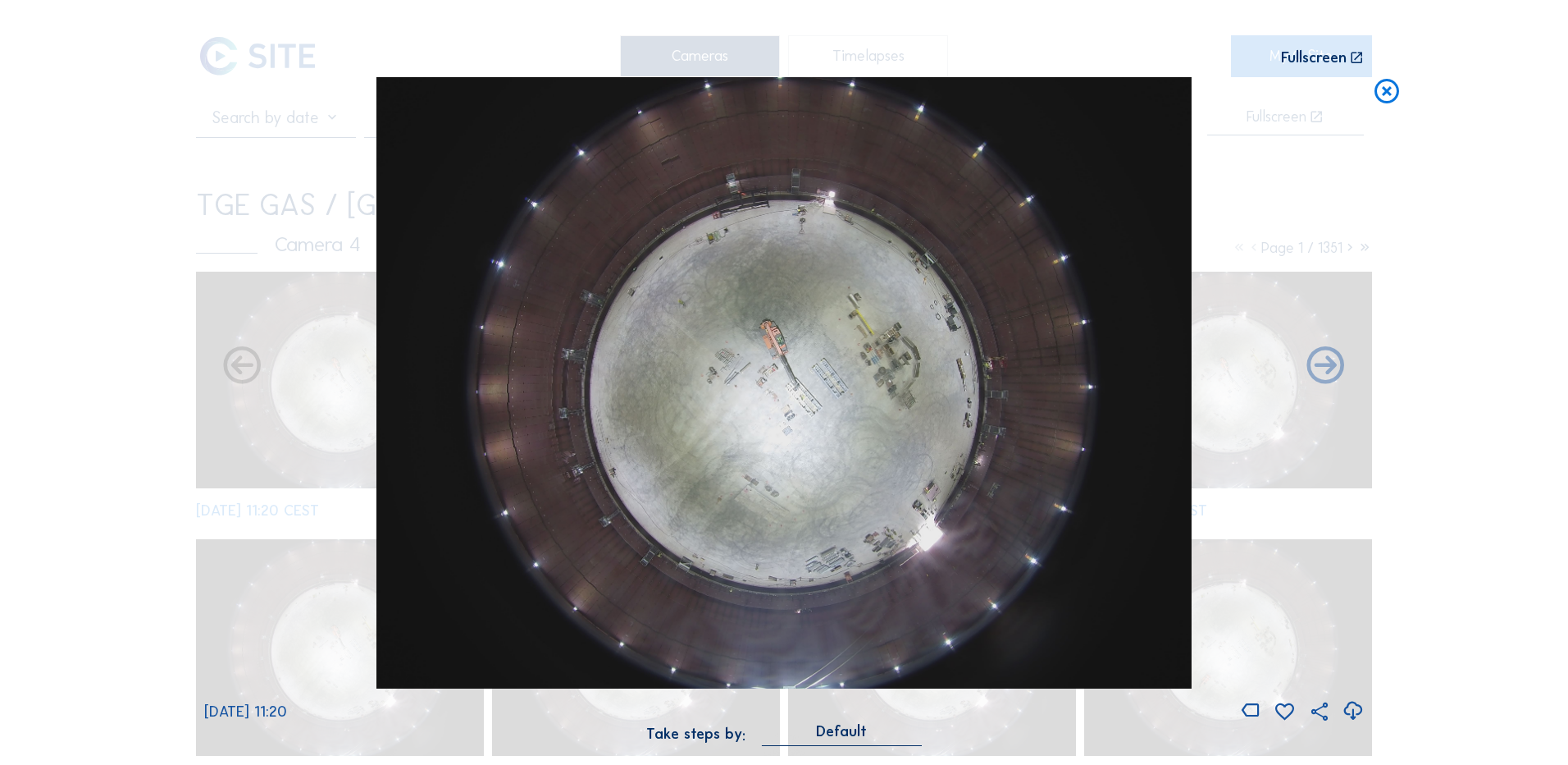
click at [1354, 708] on icon at bounding box center [1353, 711] width 22 height 27
click at [1382, 91] on icon at bounding box center [1387, 92] width 29 height 30
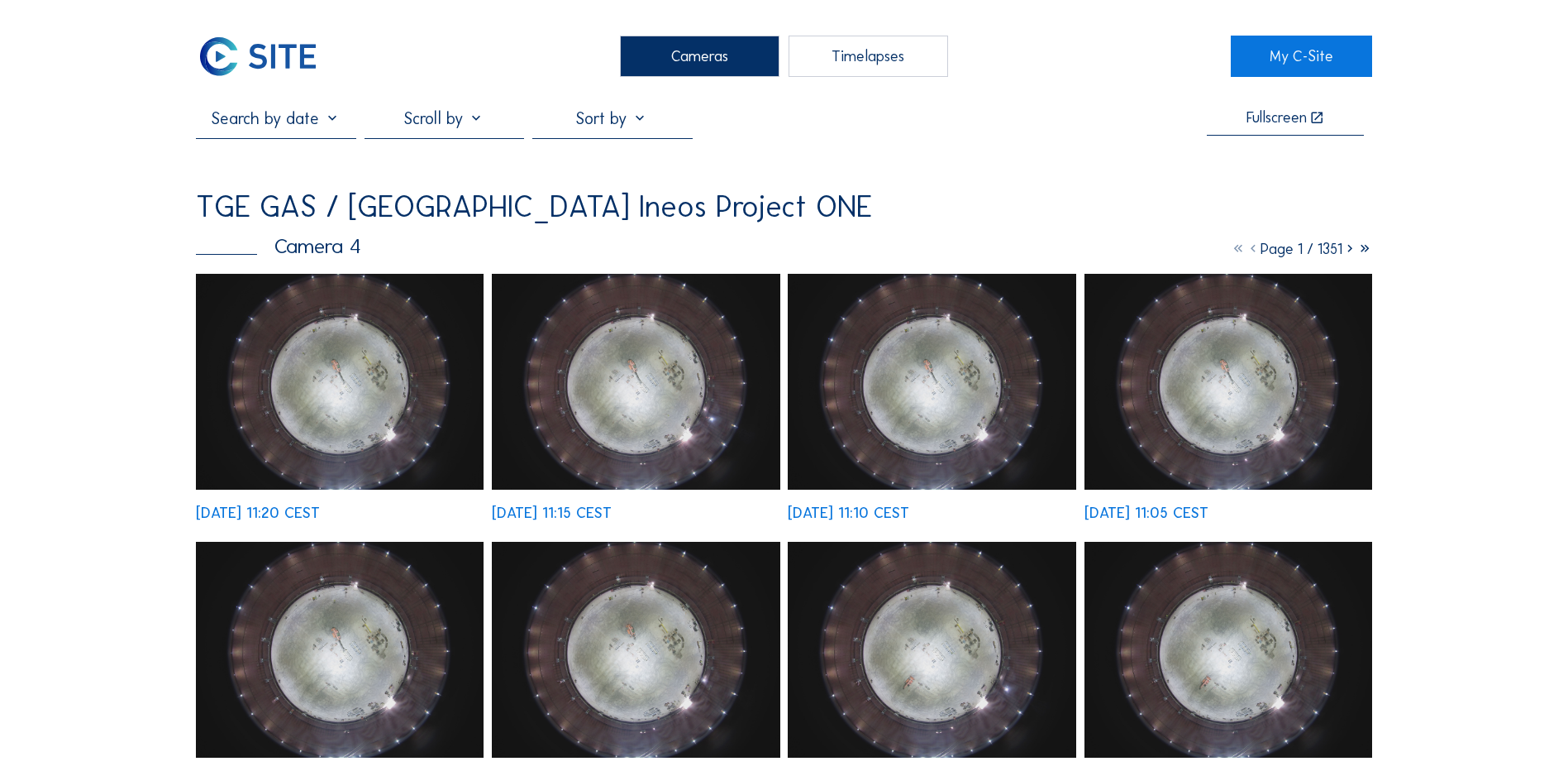
click at [718, 57] on div "Cameras" at bounding box center [699, 57] width 159 height 42
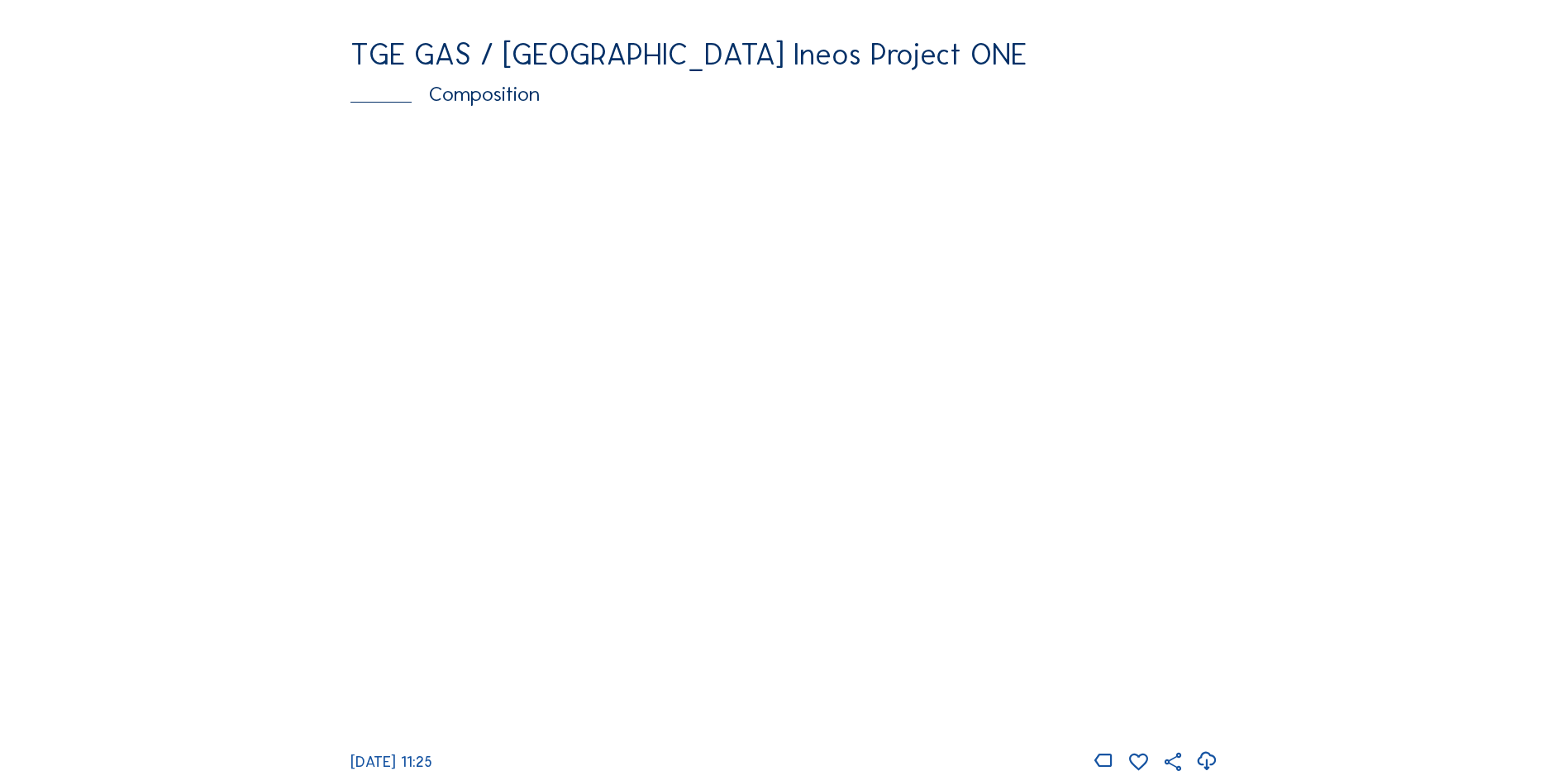
scroll to position [2481, 0]
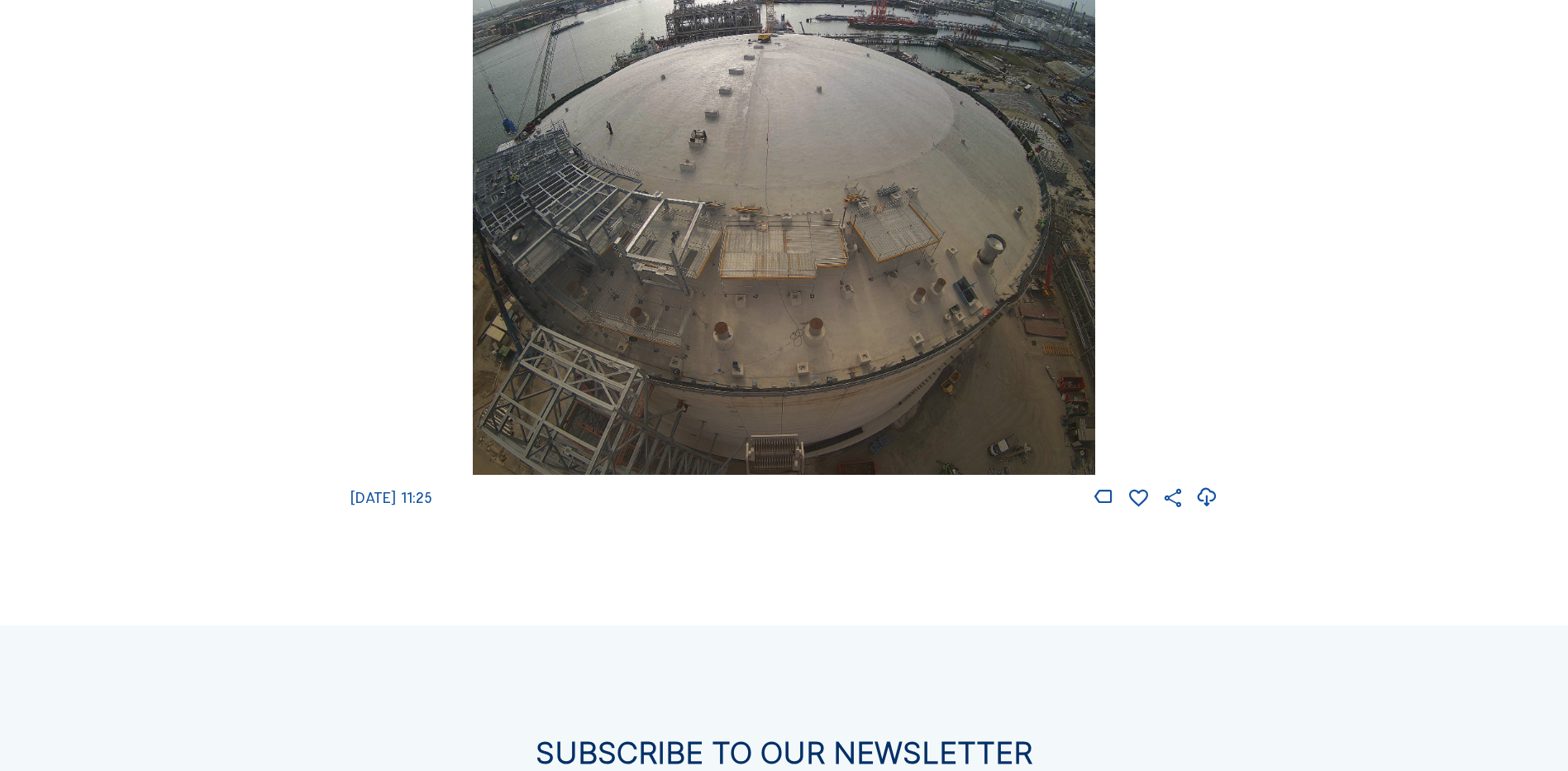
click at [717, 235] on img at bounding box center [784, 167] width 622 height 617
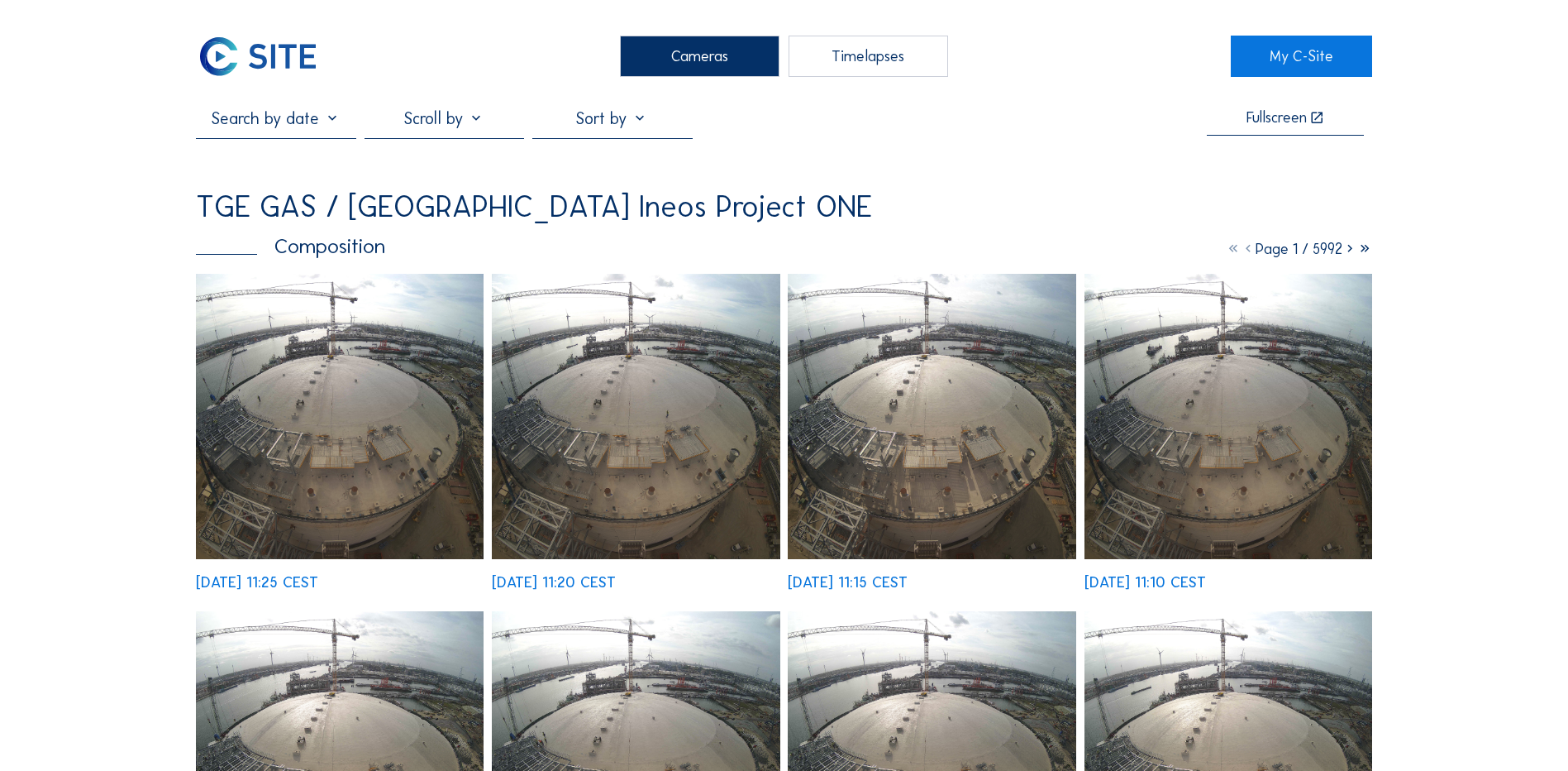
click at [310, 391] on img at bounding box center [339, 417] width 288 height 285
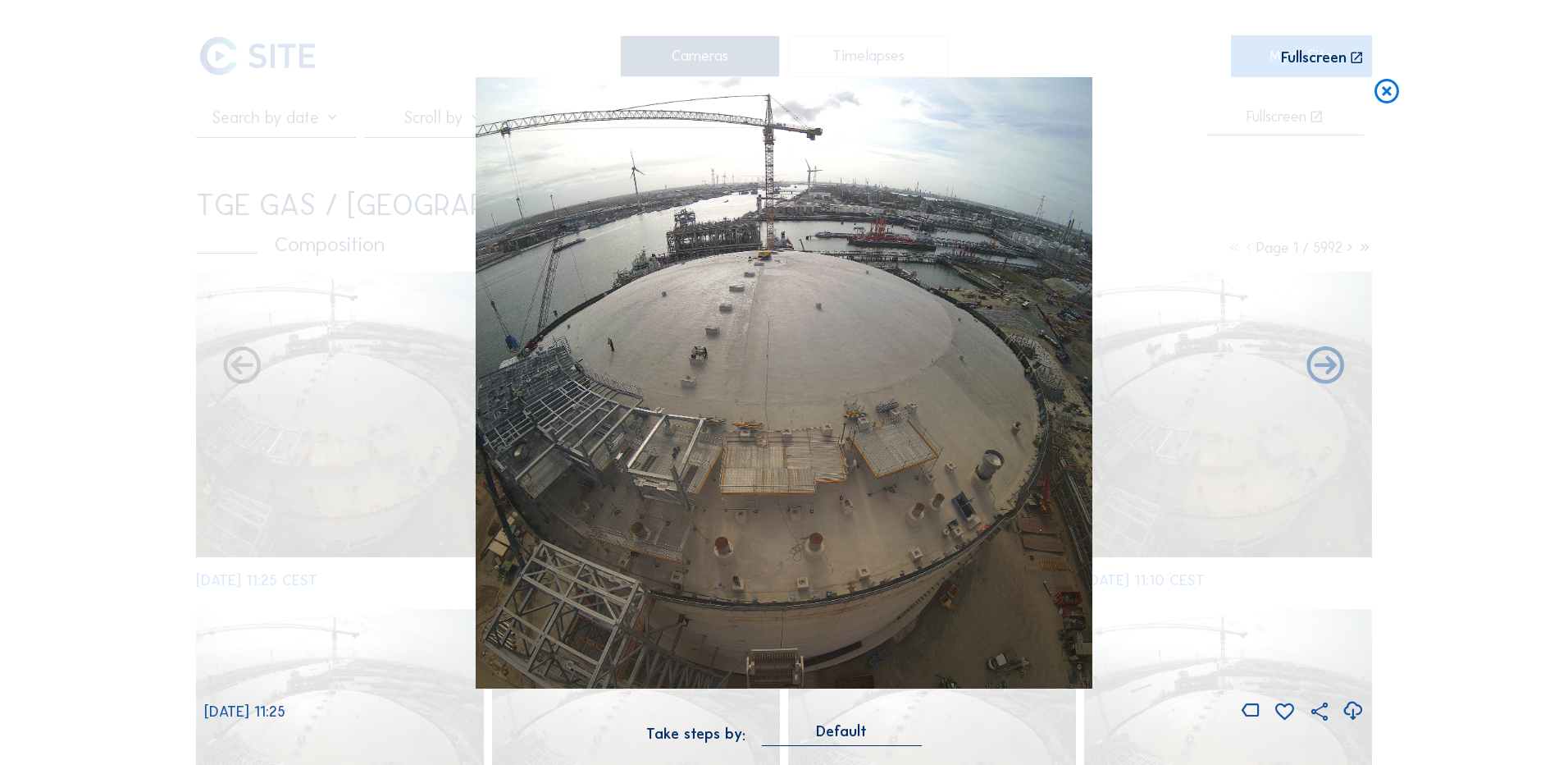
click at [1354, 709] on icon at bounding box center [1353, 711] width 22 height 27
click at [156, 517] on div "Scroll to travel through time | Press 'Alt' Button + Scroll to Zoom | Click and…" at bounding box center [784, 382] width 1568 height 765
click at [1389, 94] on icon at bounding box center [1387, 92] width 29 height 30
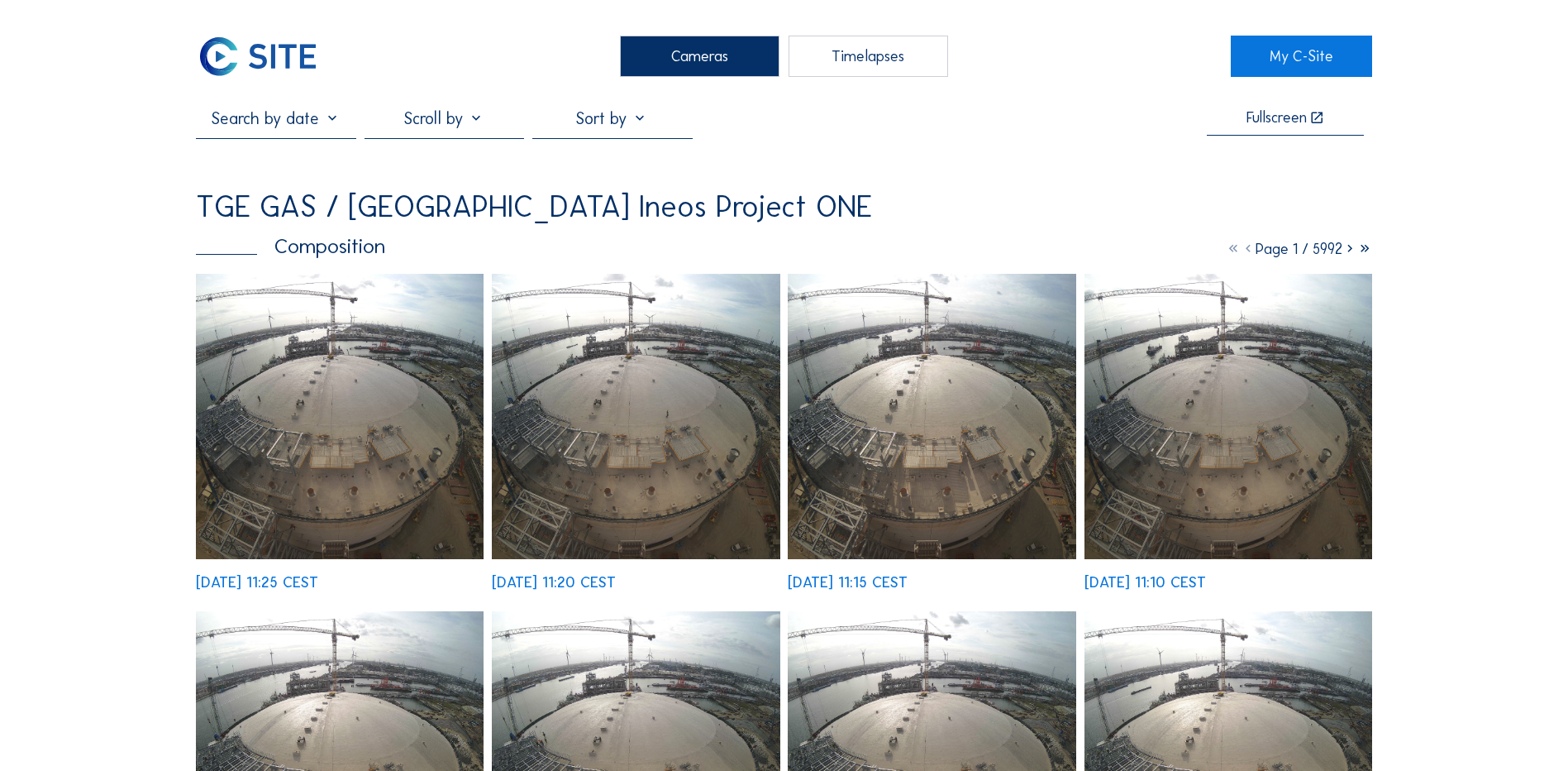
click at [690, 63] on div "Cameras" at bounding box center [699, 57] width 159 height 42
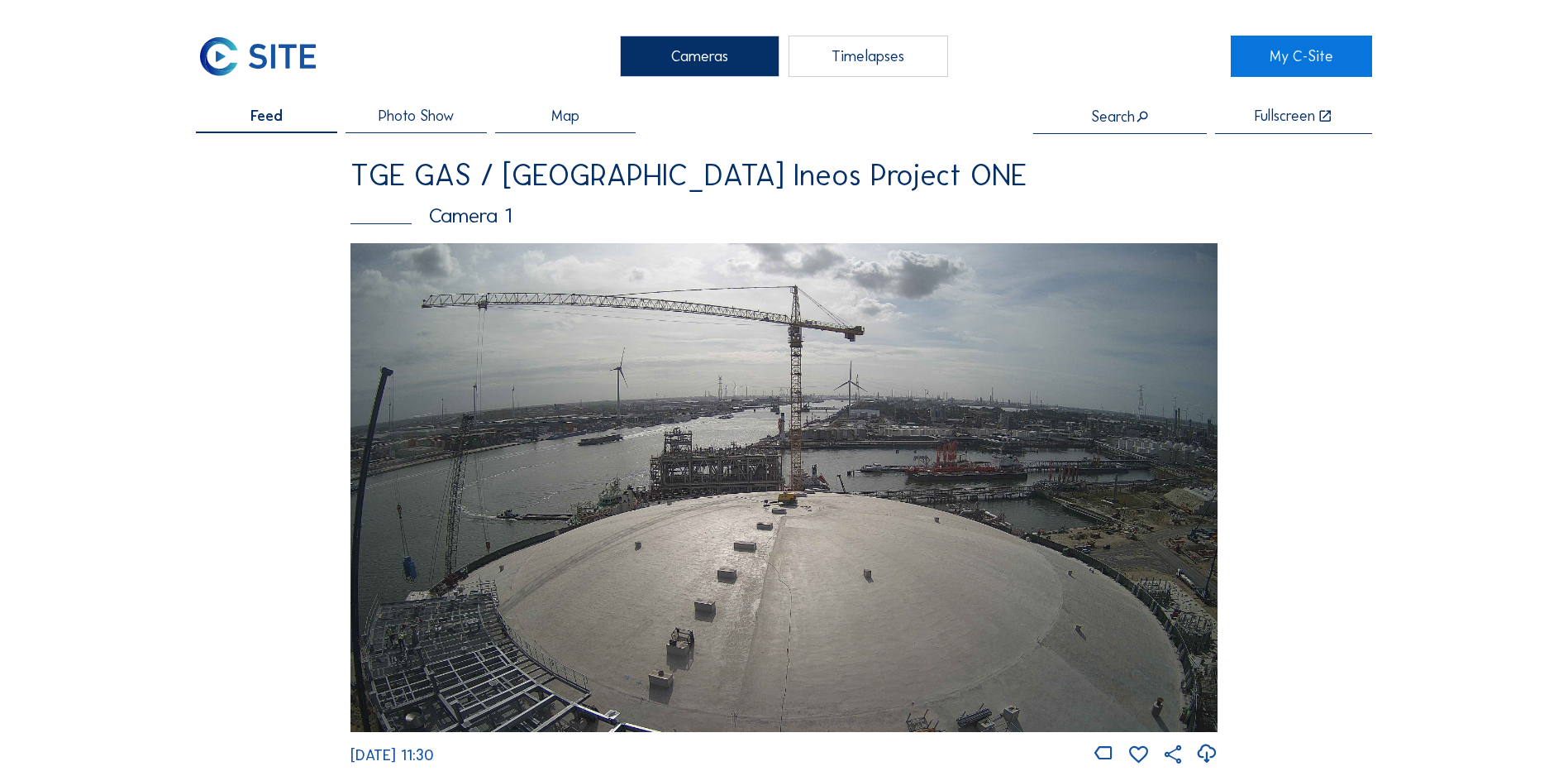
click at [706, 450] on img at bounding box center [784, 486] width 867 height 488
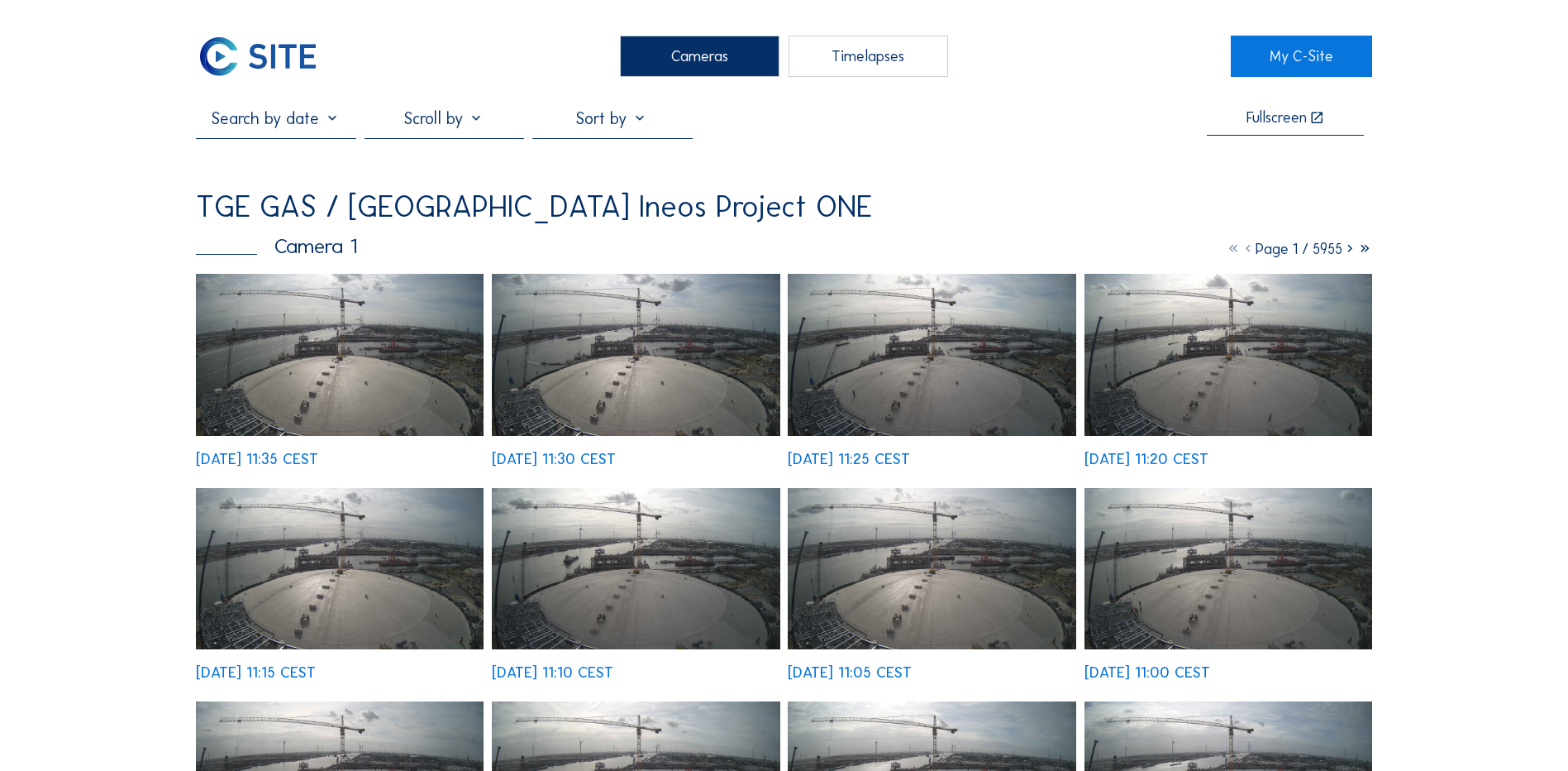
click at [317, 376] on img at bounding box center [339, 355] width 288 height 162
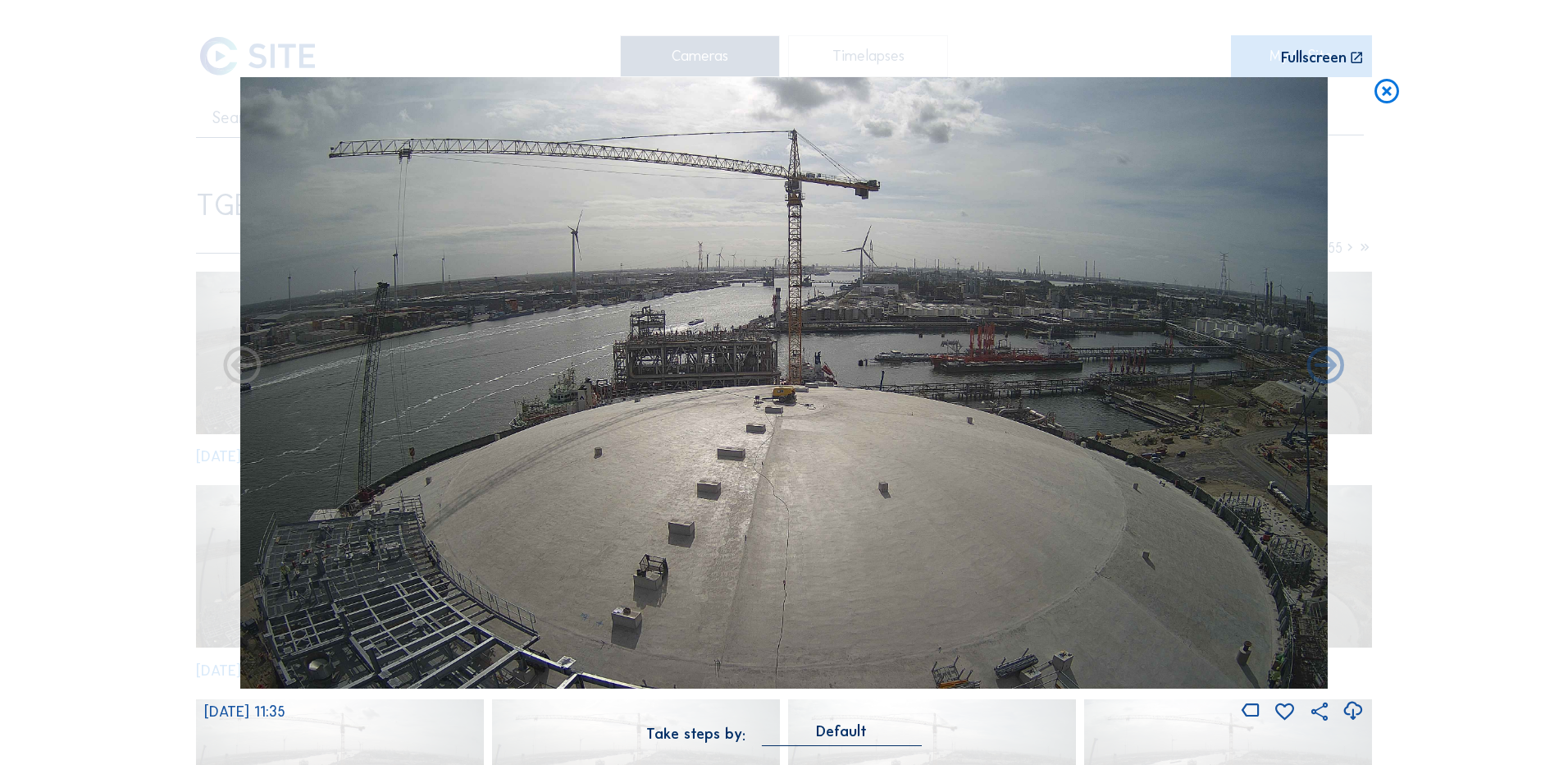
click at [1351, 706] on icon at bounding box center [1353, 711] width 22 height 27
click at [135, 222] on div "Scroll to travel through time | Press 'Alt' Button + Scroll to Zoom | Click and…" at bounding box center [784, 382] width 1568 height 765
click at [1385, 104] on icon at bounding box center [1387, 92] width 29 height 30
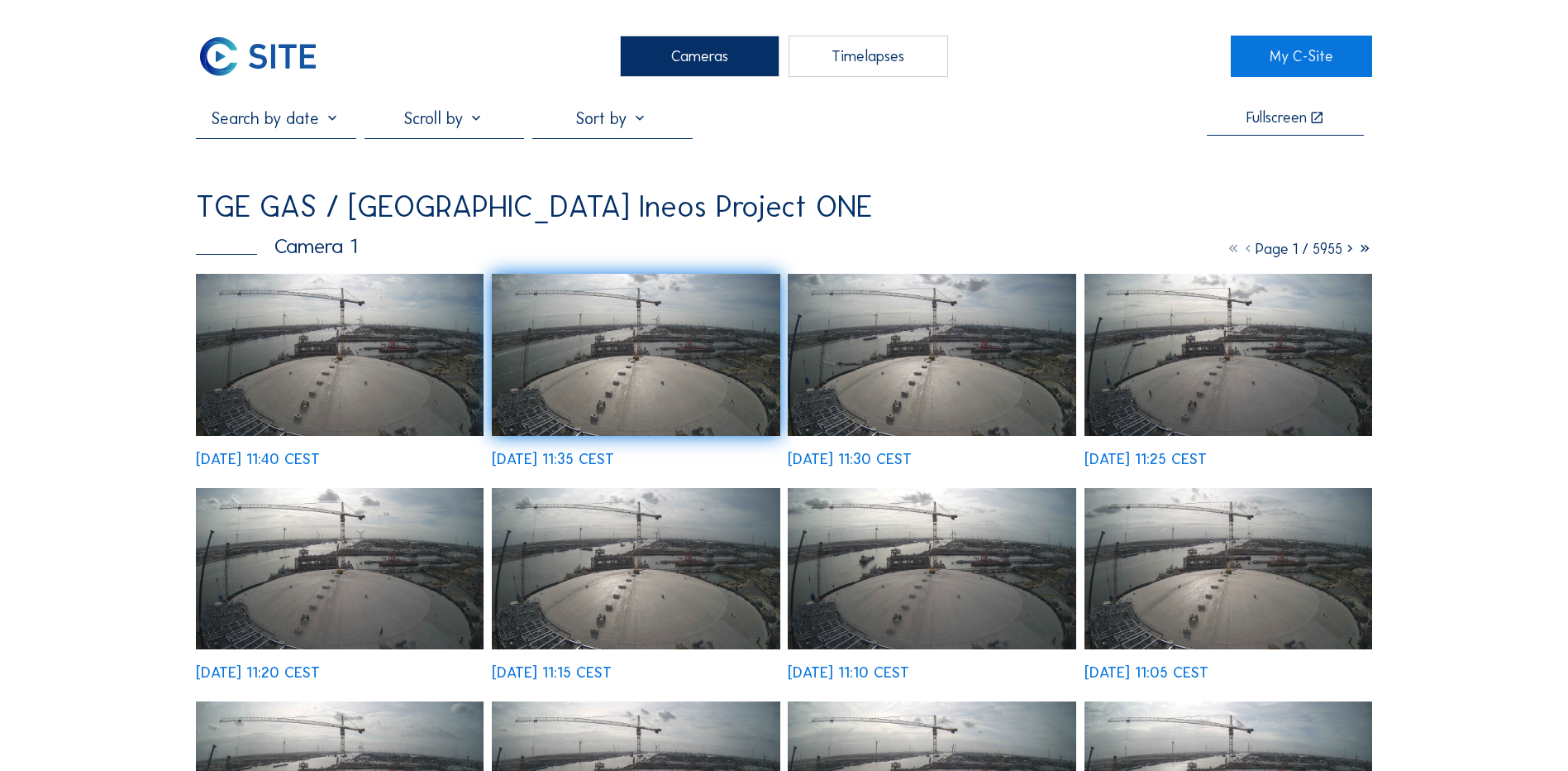
click at [711, 62] on div "Cameras" at bounding box center [699, 57] width 159 height 42
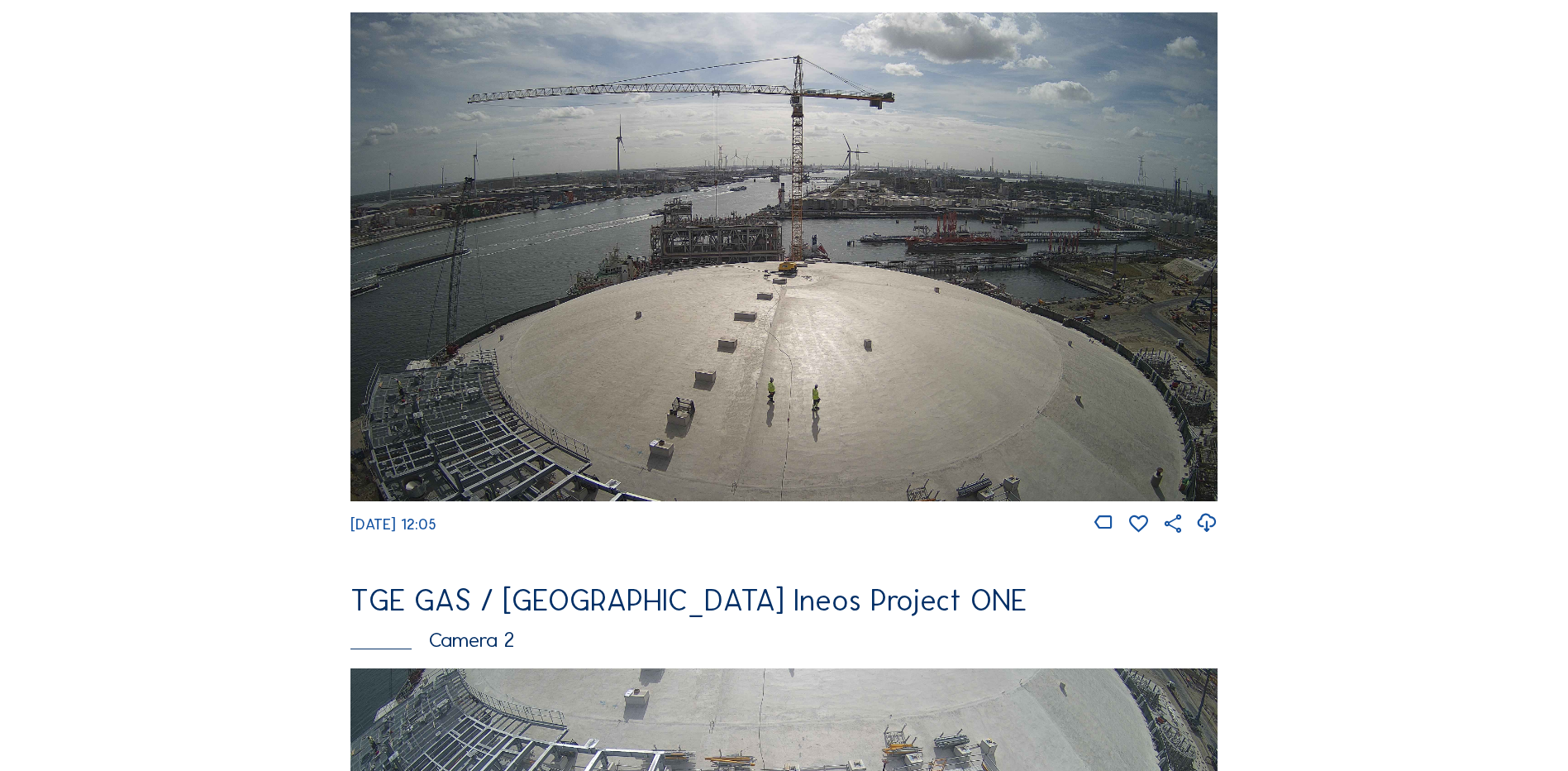
scroll to position [248, 0]
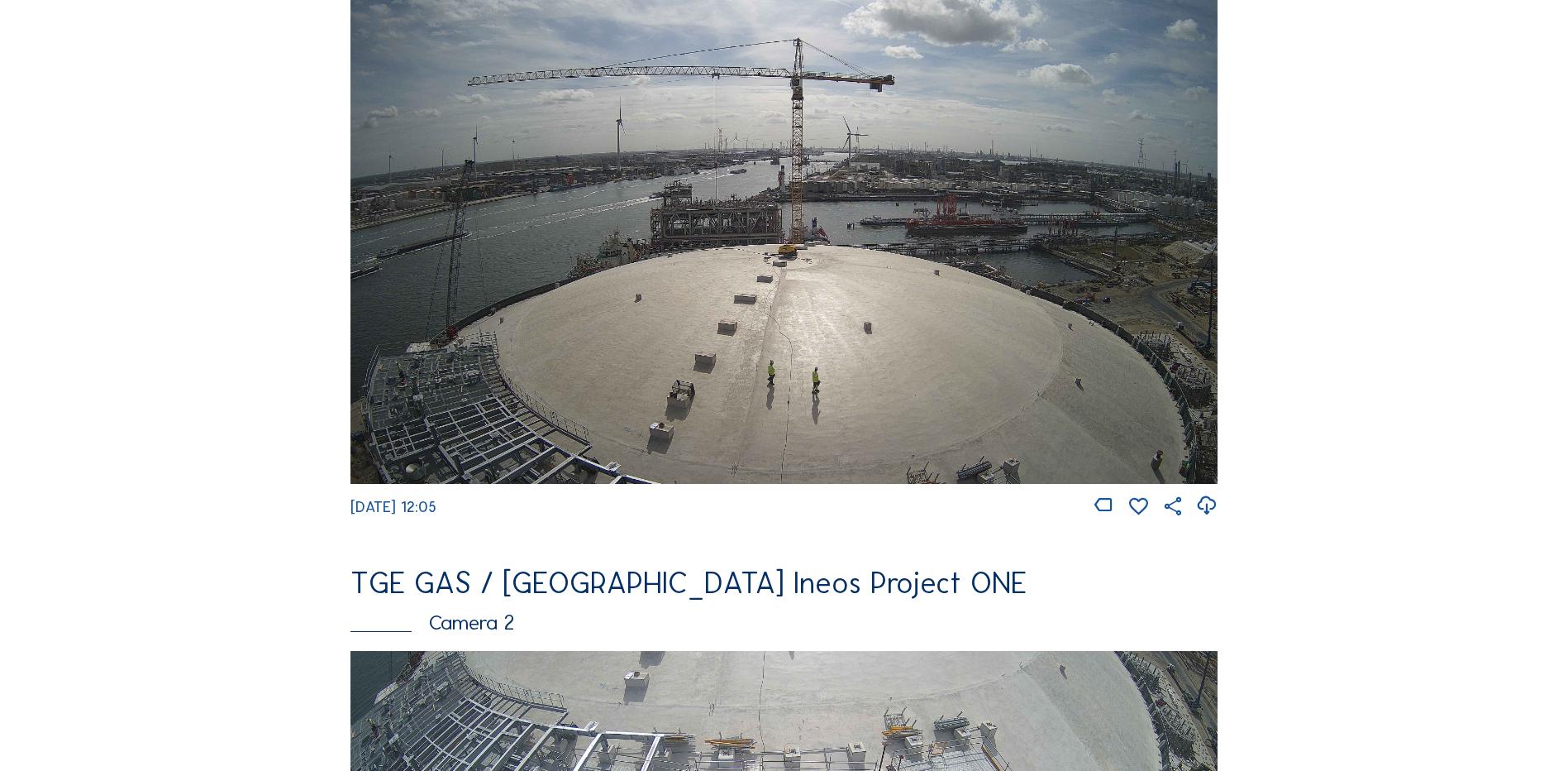
click at [859, 334] on img at bounding box center [784, 238] width 867 height 488
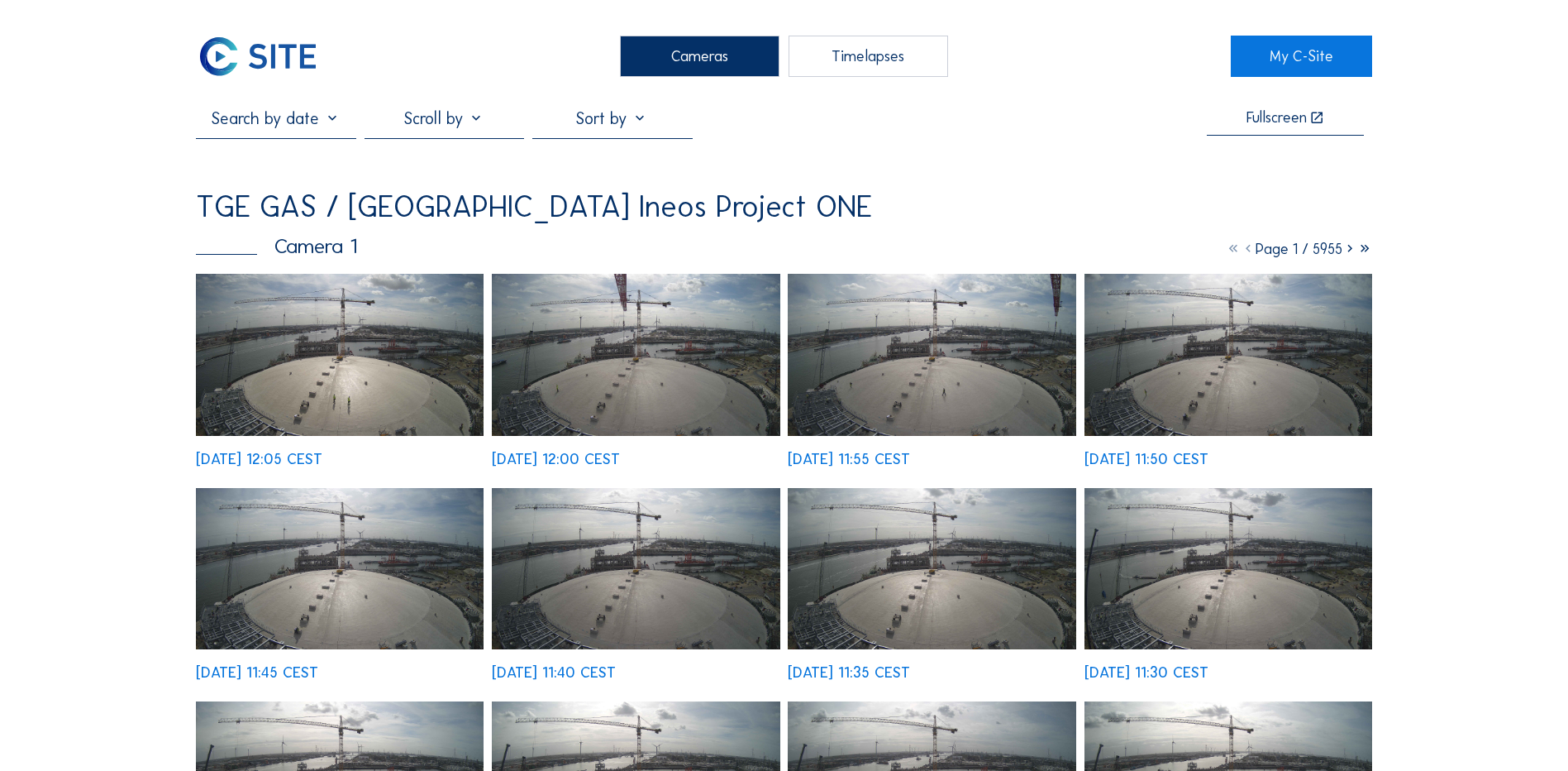
click at [403, 346] on img at bounding box center [339, 355] width 288 height 162
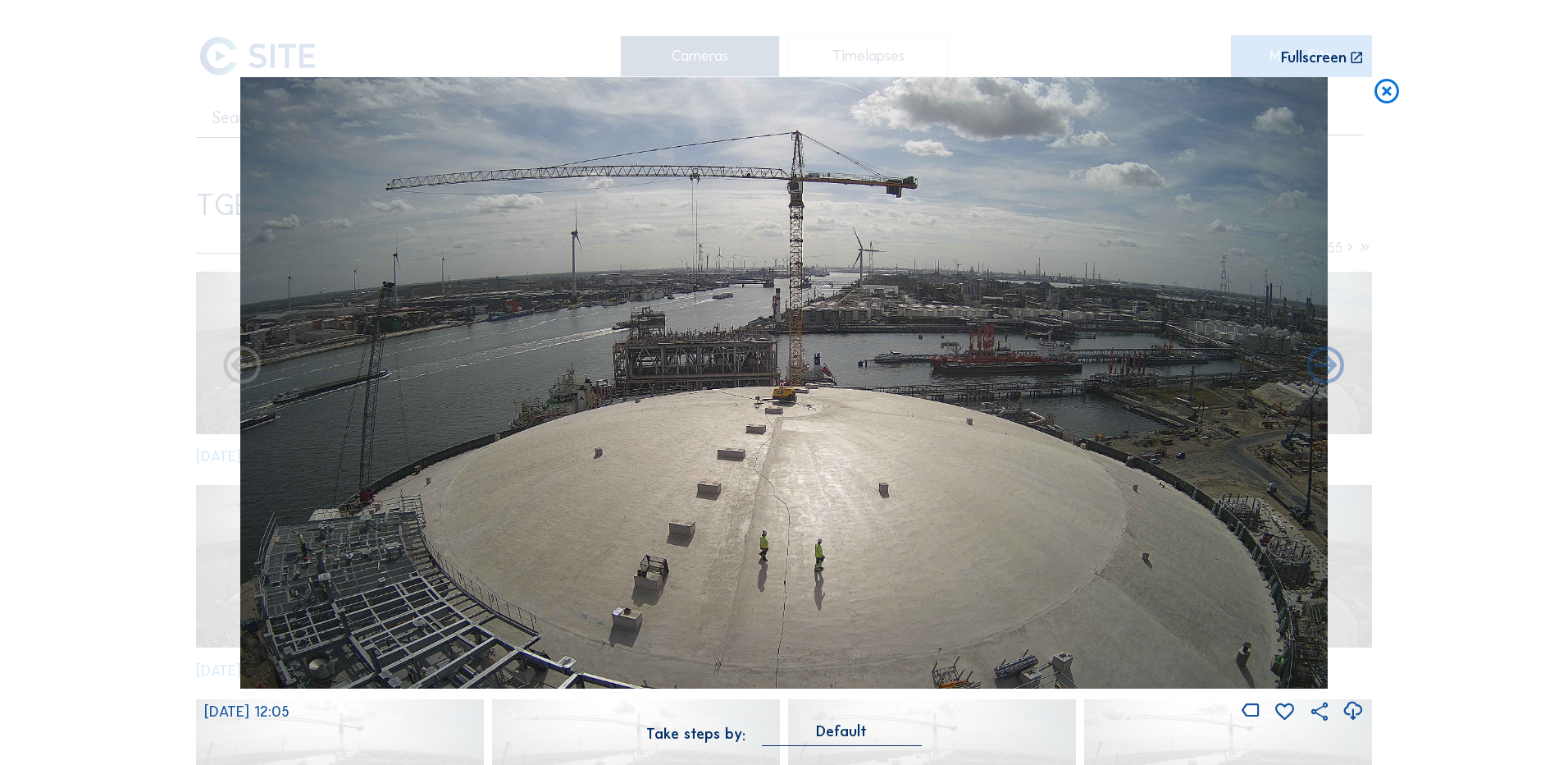
click at [1352, 707] on icon at bounding box center [1353, 711] width 22 height 27
click at [50, 397] on div "Scroll to travel through time | Press 'Alt' Button + Scroll to Zoom | Click and…" at bounding box center [784, 382] width 1568 height 765
click at [1396, 94] on icon at bounding box center [1387, 92] width 29 height 30
